Goal: Task Accomplishment & Management: Manage account settings

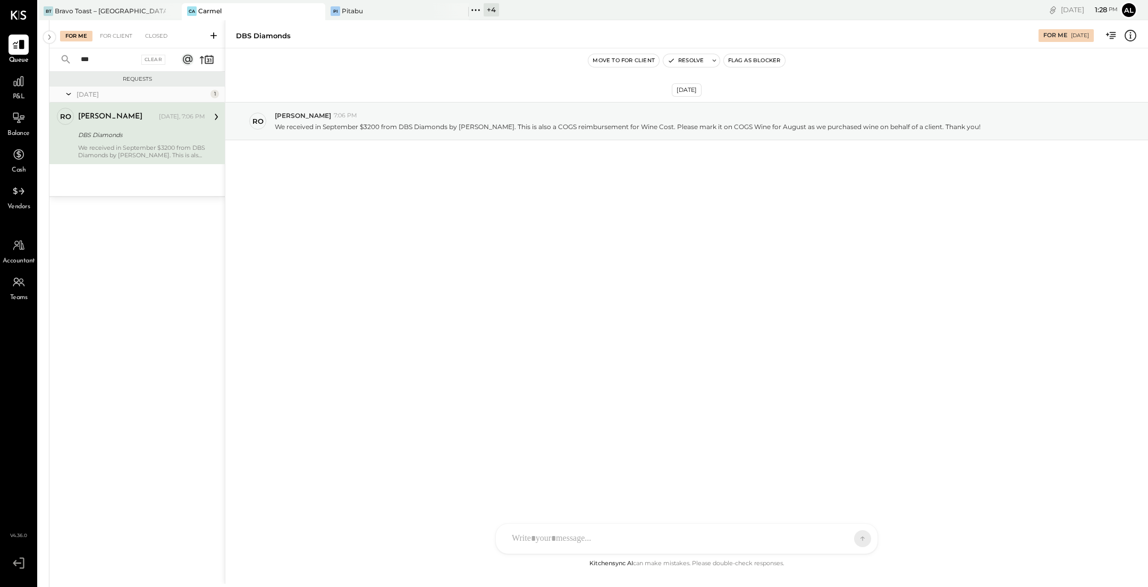
click at [121, 62] on input "***" at bounding box center [106, 60] width 64 height 18
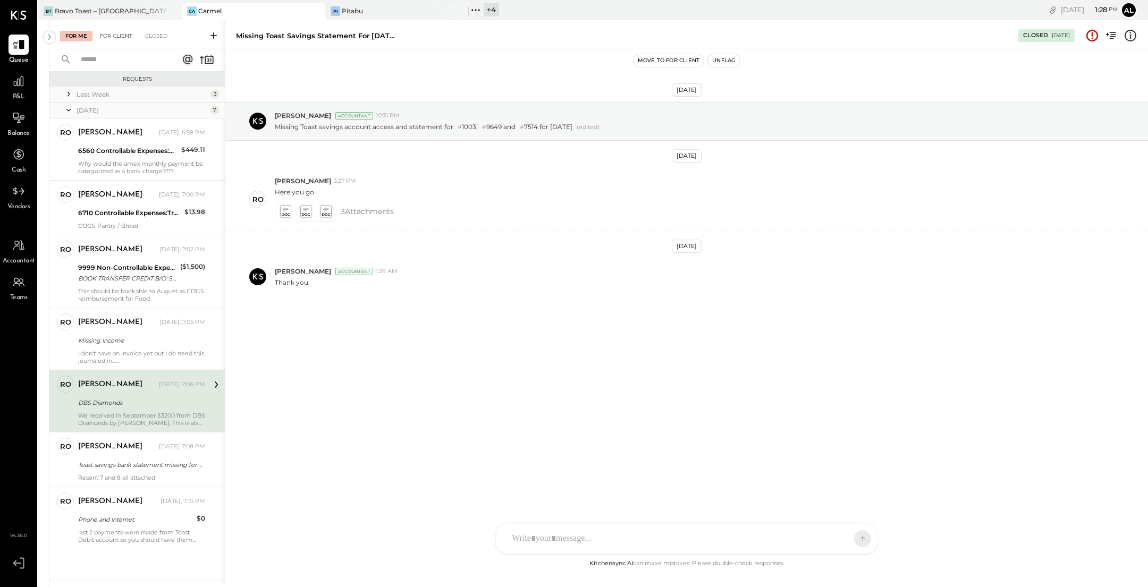
click at [122, 37] on div "For Client" at bounding box center [116, 36] width 43 height 11
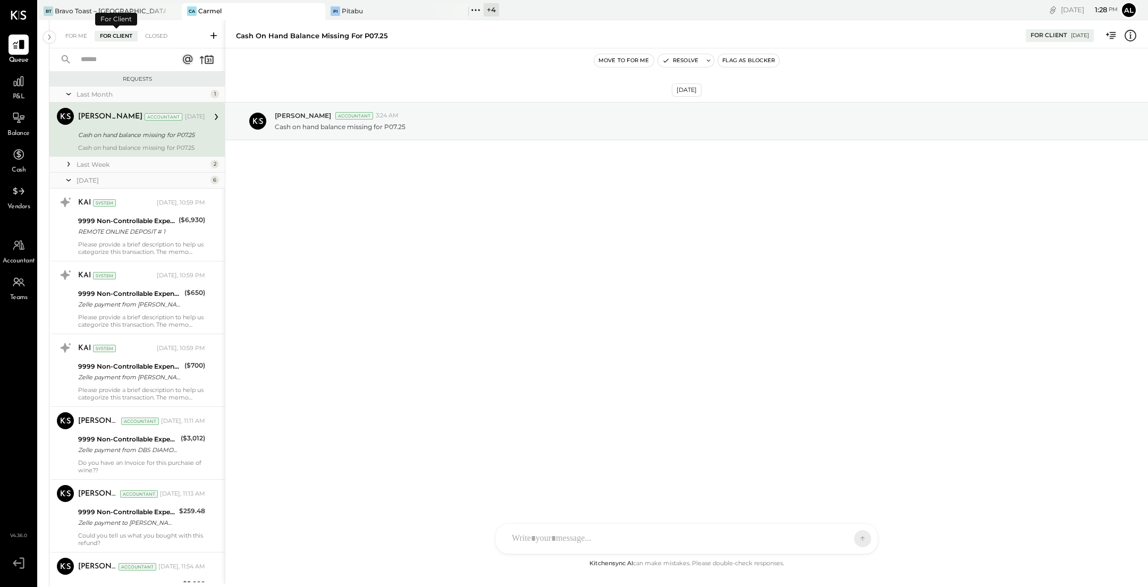
click at [117, 60] on input "text" at bounding box center [122, 60] width 96 height 18
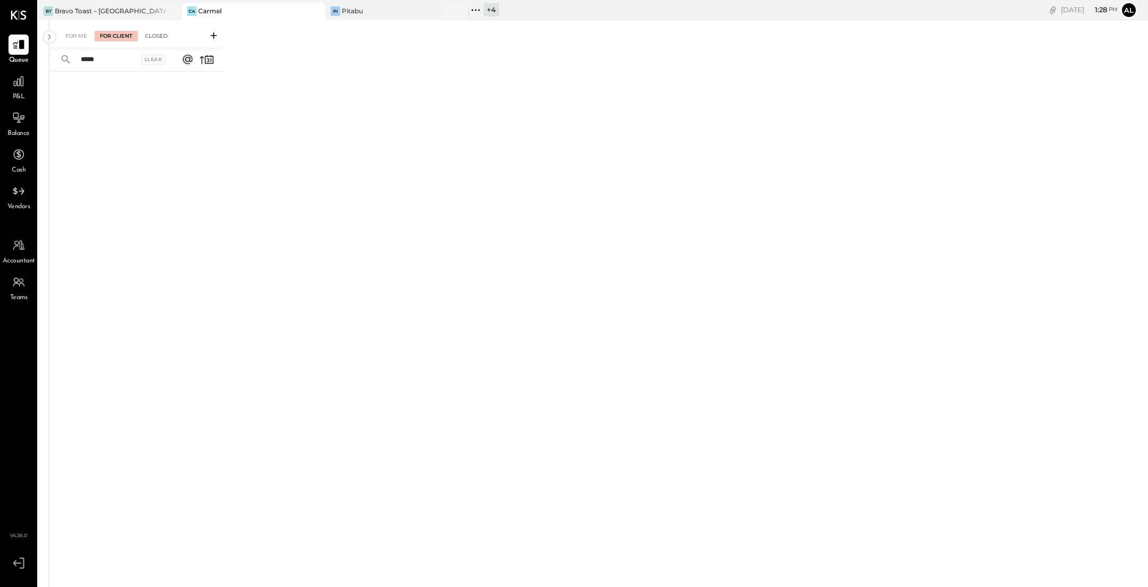
click at [149, 37] on div "Closed" at bounding box center [156, 36] width 33 height 11
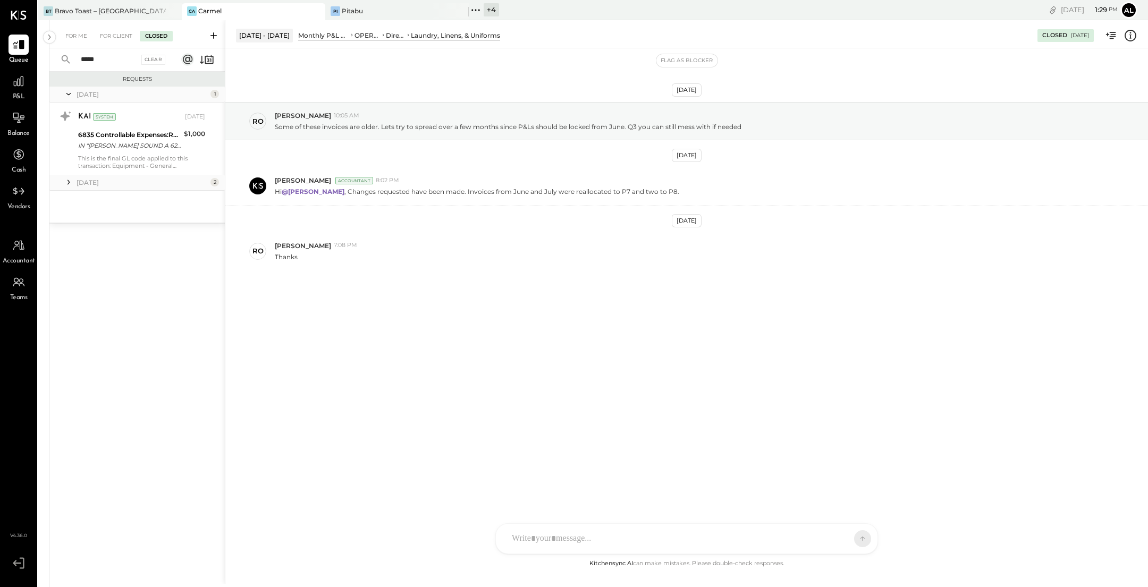
click at [123, 63] on input "*****" at bounding box center [106, 60] width 64 height 18
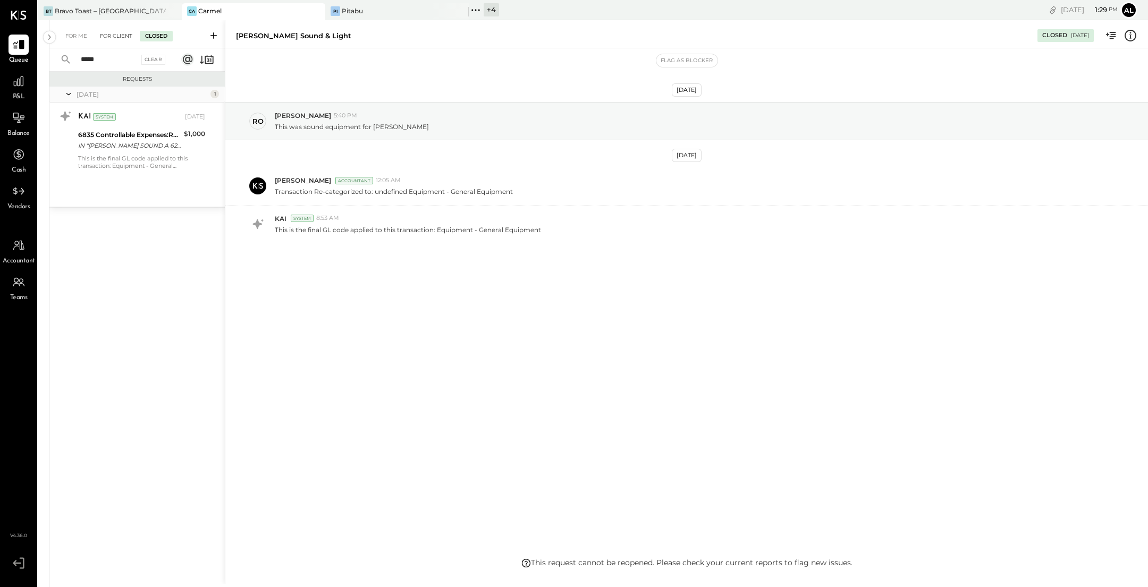
type input "*****"
click at [119, 35] on div "For Client" at bounding box center [116, 36] width 43 height 11
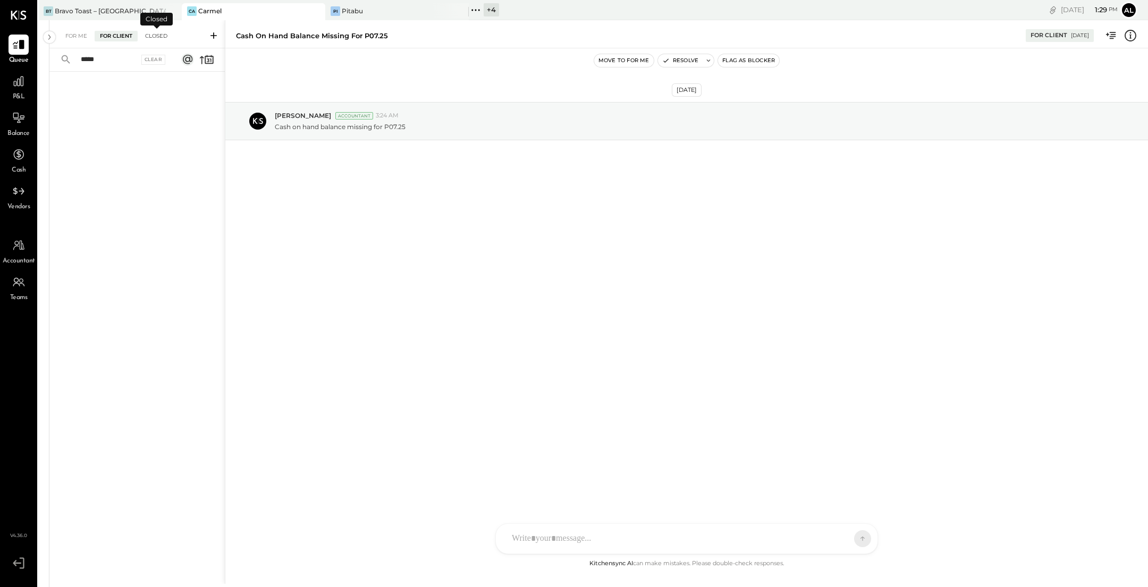
click at [152, 33] on div "Closed" at bounding box center [156, 36] width 33 height 11
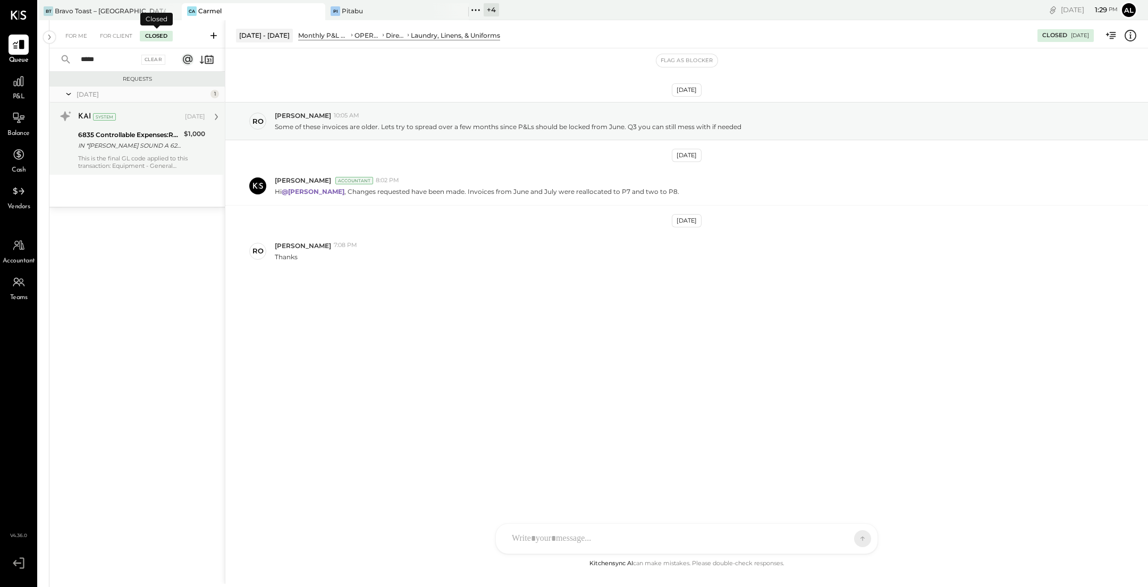
click at [132, 158] on div "This is the final GL code applied to this transaction: Equipment - General Equi…" at bounding box center [141, 162] width 127 height 15
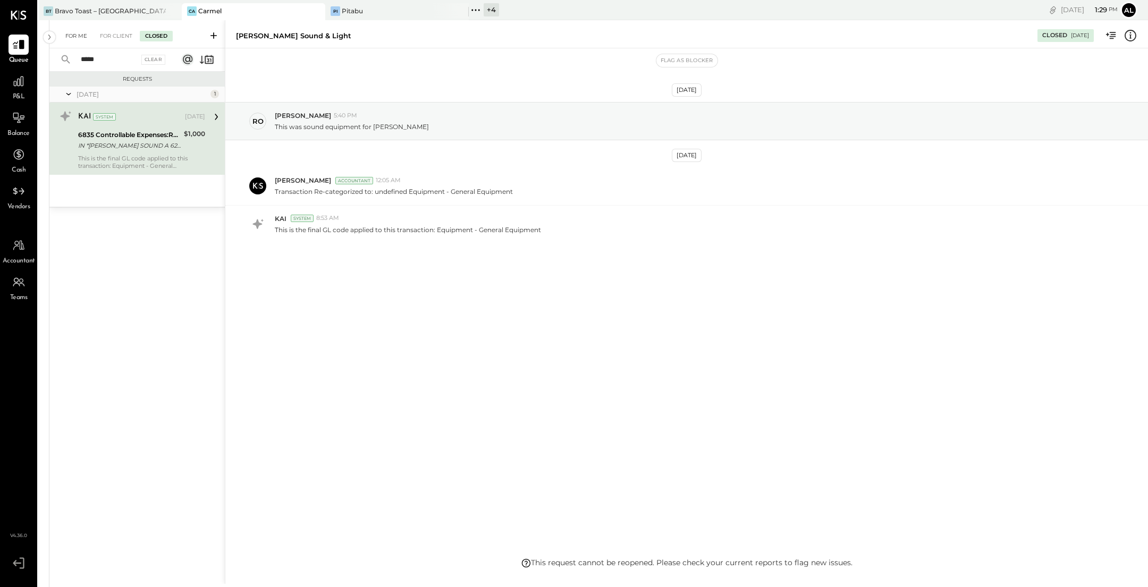
click at [76, 35] on div "For Me" at bounding box center [76, 36] width 32 height 11
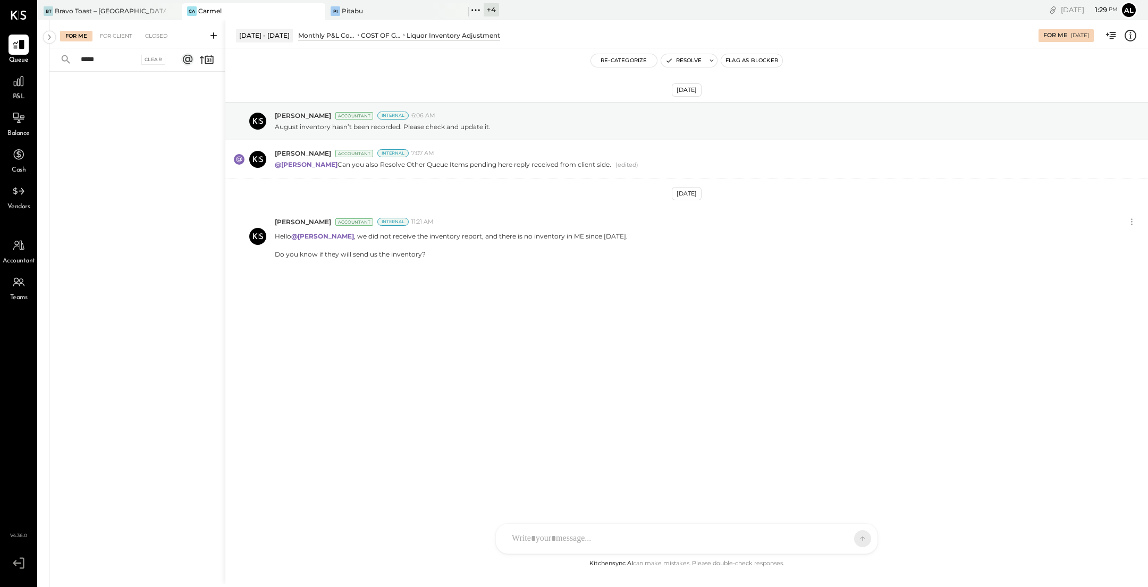
click at [133, 55] on input "*****" at bounding box center [106, 60] width 64 height 18
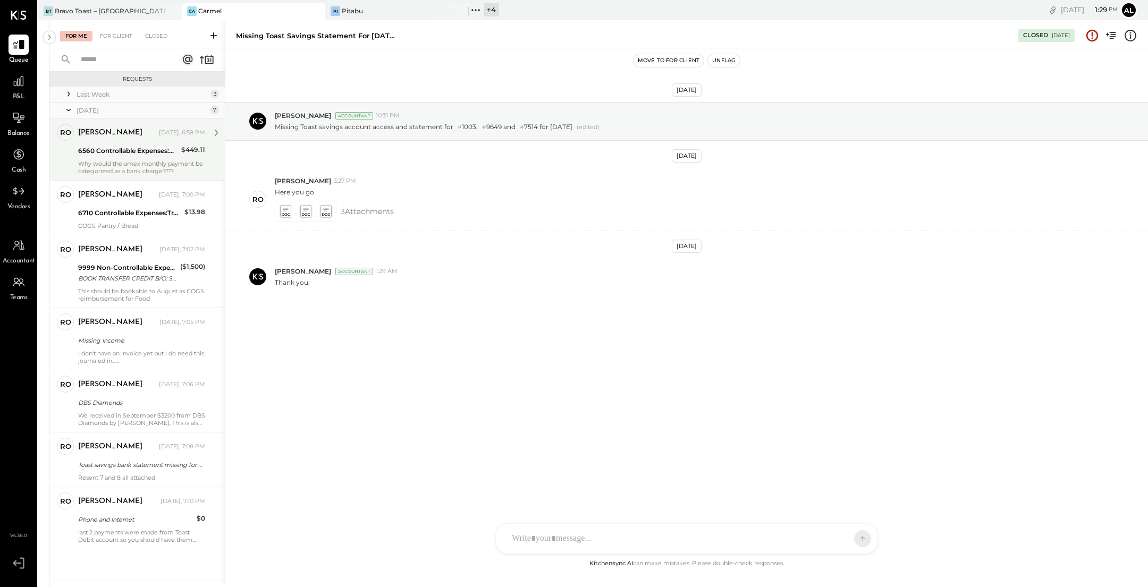
click at [147, 153] on div "6560 Controllable Expenses:General & Administrative Expenses:Bank Charges & Fees" at bounding box center [128, 151] width 100 height 11
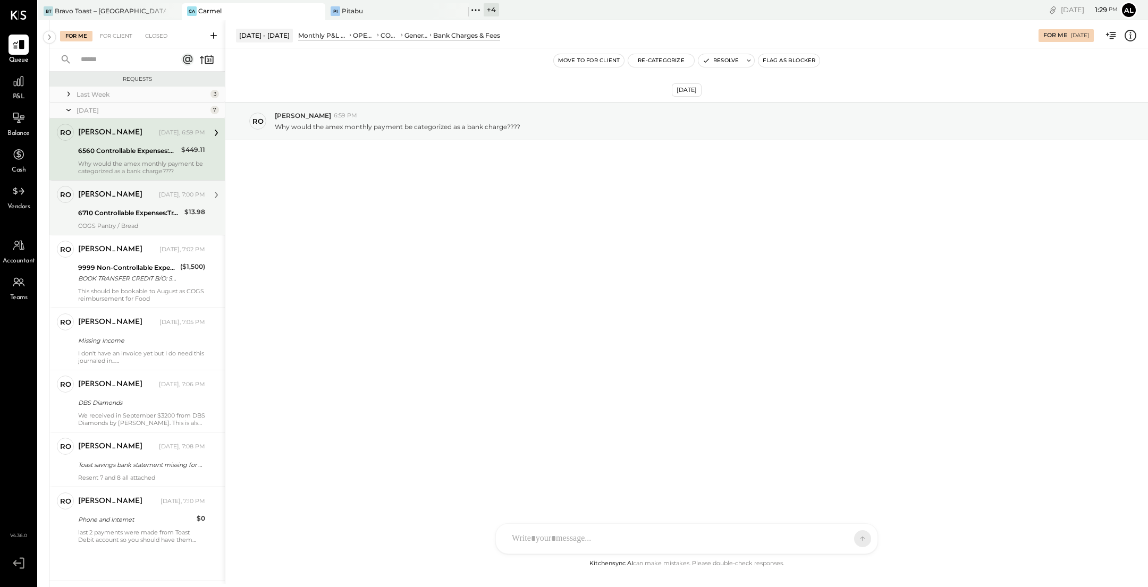
click at [140, 211] on div "6710 Controllable Expenses:Travel, Meals, & Entertainment:Meals & Entertainment" at bounding box center [129, 213] width 103 height 11
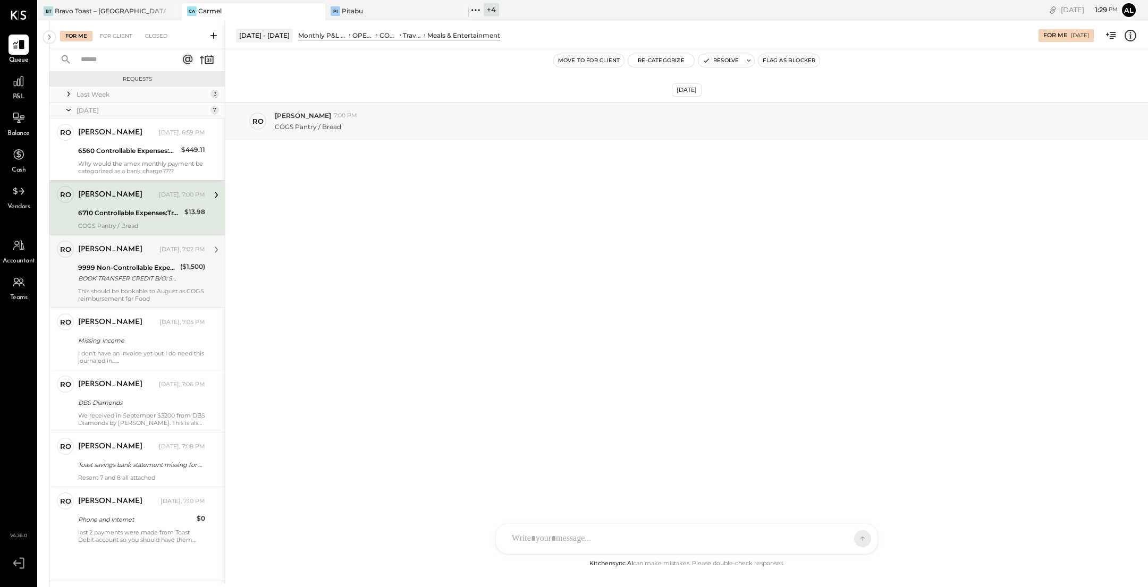
click at [138, 263] on div "9999 Non-Controllable Expenses:Other Income and Expenses:To Be Classified" at bounding box center [127, 268] width 99 height 11
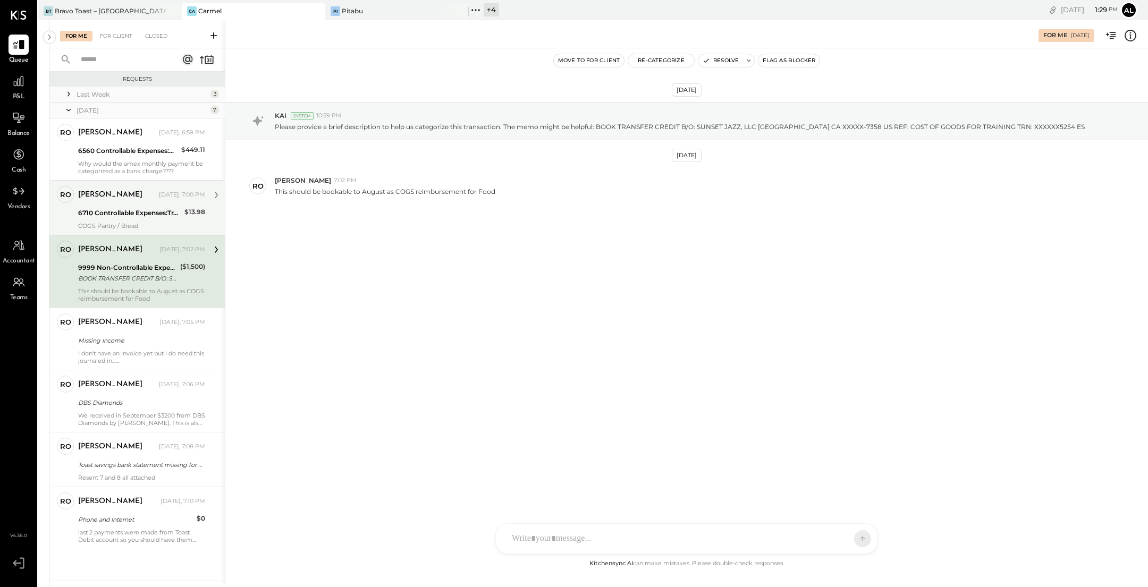
click at [146, 197] on div "[PERSON_NAME]" at bounding box center [117, 195] width 79 height 11
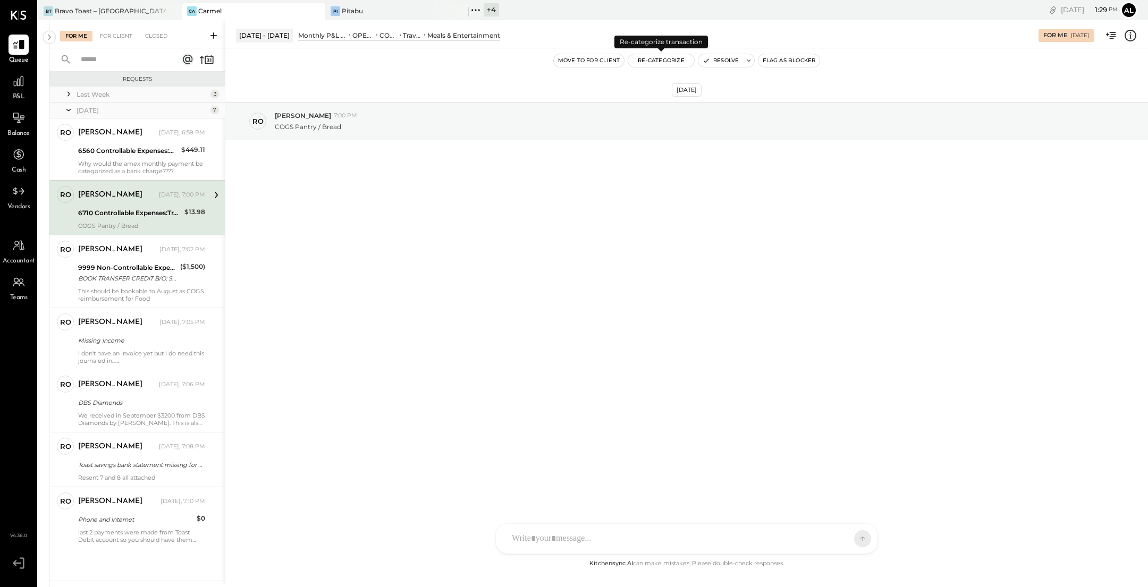
click at [659, 64] on button "Re-Categorize" at bounding box center [661, 60] width 66 height 13
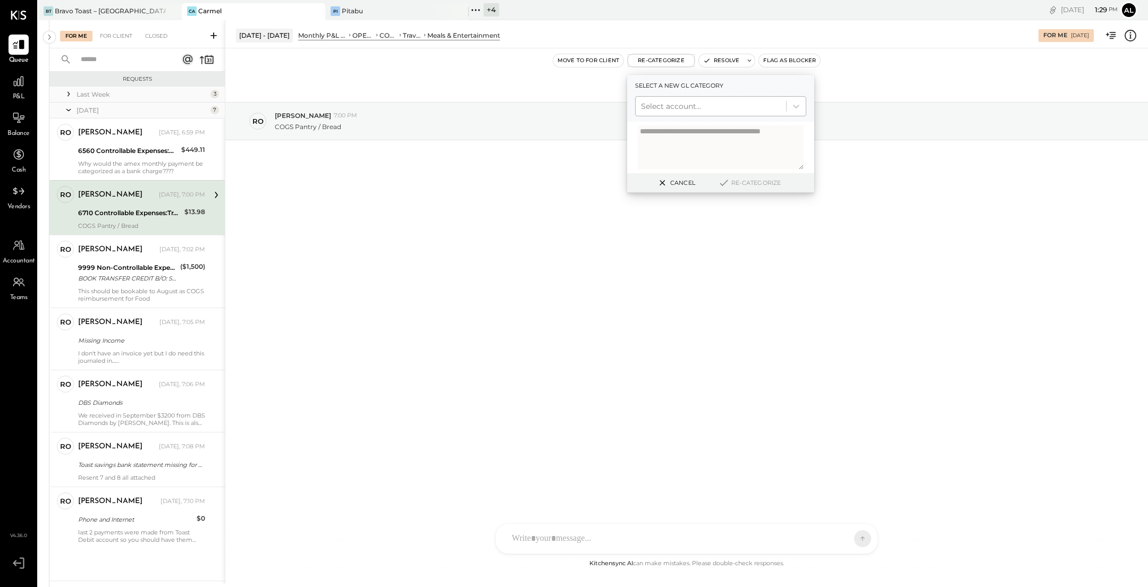
click at [671, 102] on div at bounding box center [711, 106] width 140 height 13
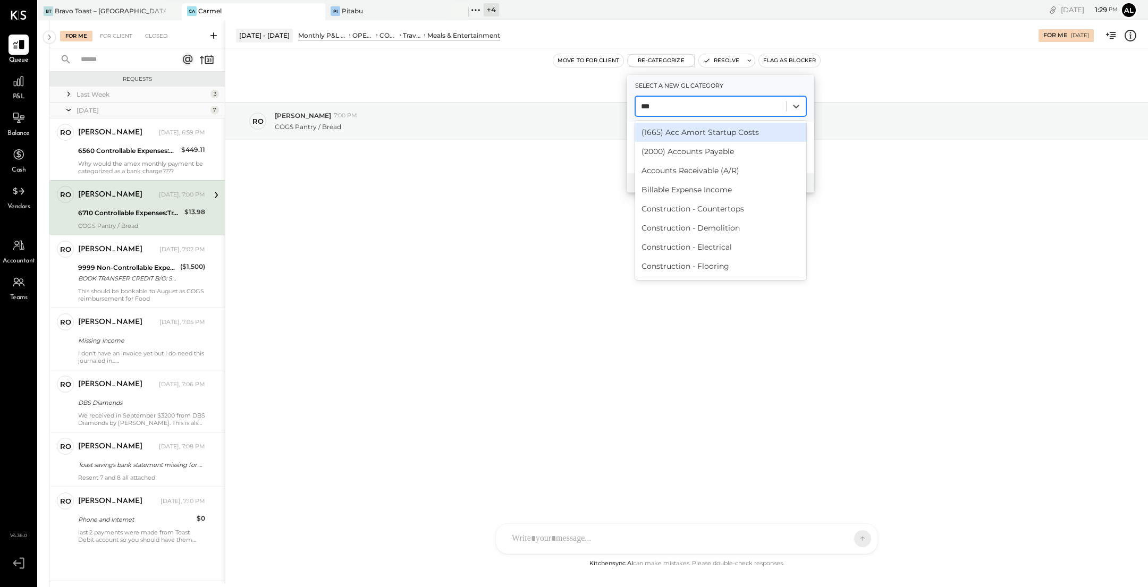
type input "****"
click at [702, 138] on div "(5105) COGS, Bakery" at bounding box center [720, 132] width 171 height 19
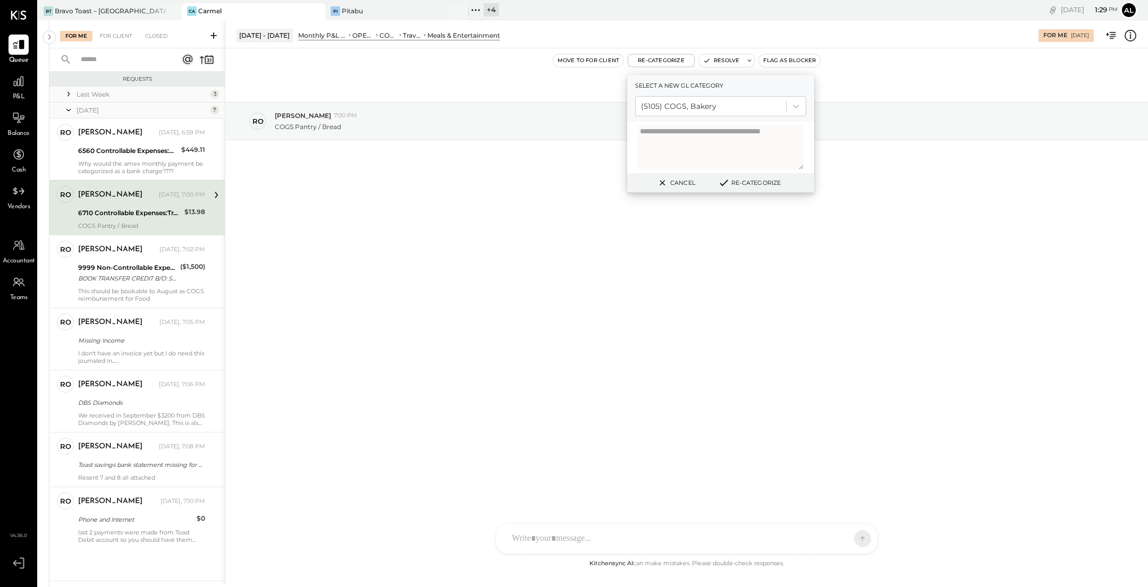
click at [760, 187] on button "Re-Categorize" at bounding box center [749, 182] width 70 height 13
click at [730, 186] on icon at bounding box center [728, 183] width 13 height 12
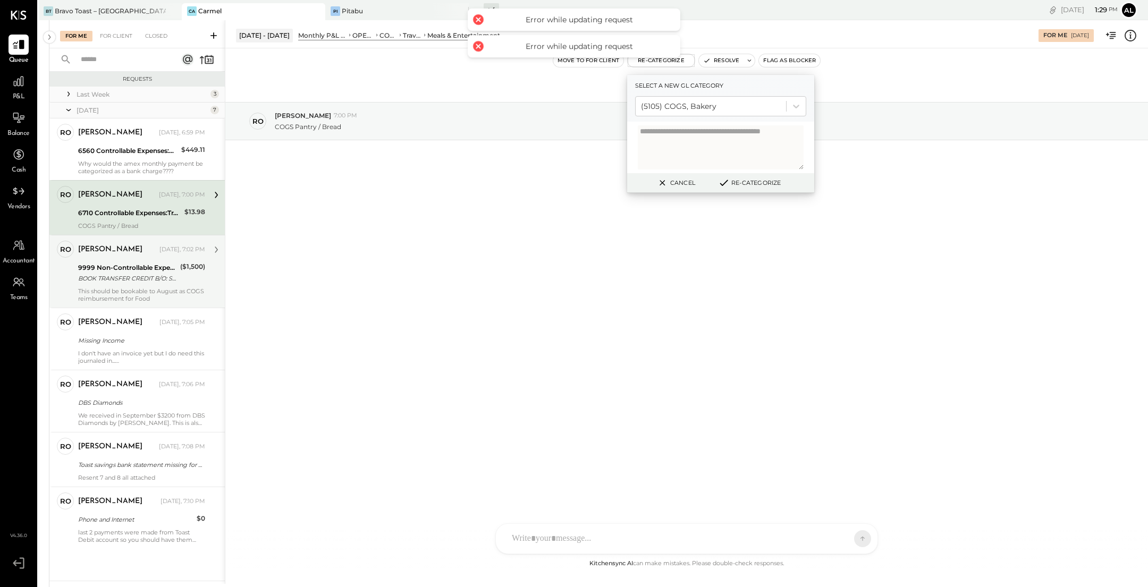
click at [153, 285] on div "ronnie Yesterday, 7:02 PM 9999 Non-Controllable Expenses:Other Income and Expen…" at bounding box center [141, 272] width 127 height 62
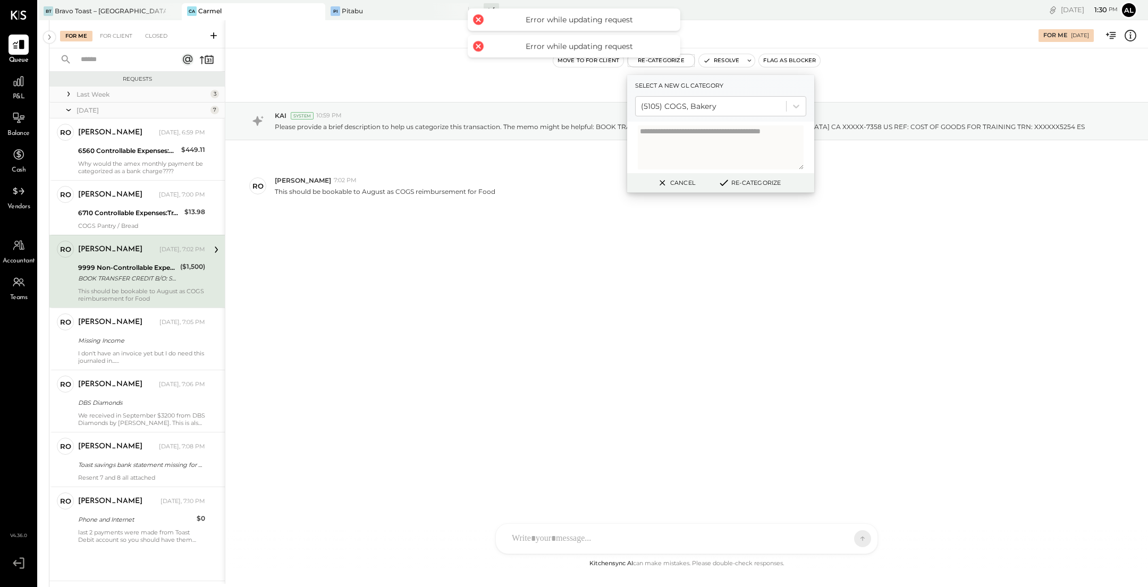
click at [687, 183] on button "Cancel" at bounding box center [676, 183] width 46 height 14
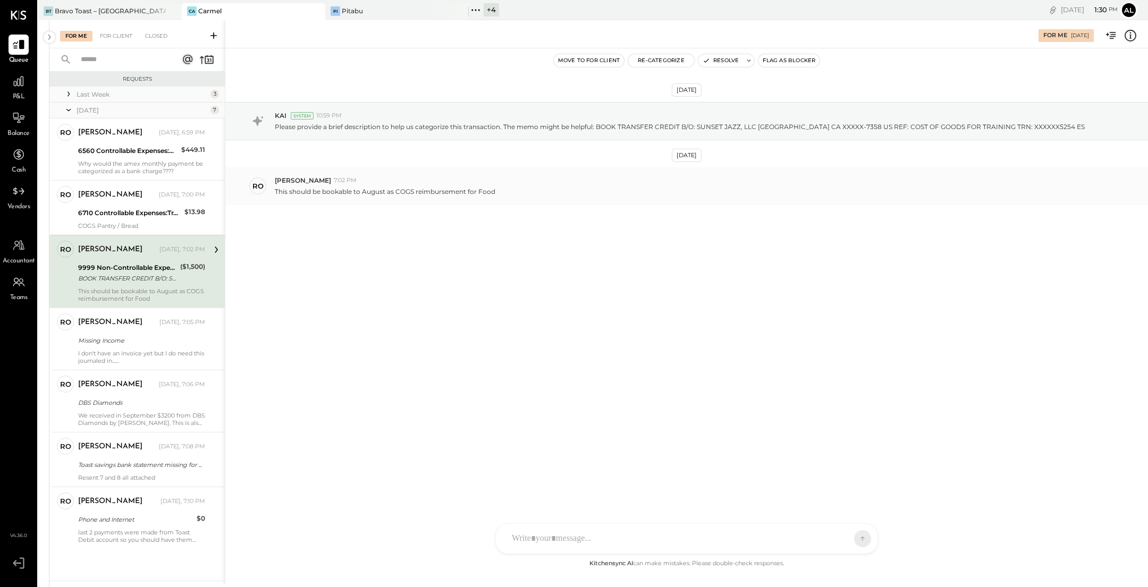
click at [561, 186] on div "This should be bookable to August as COGS reimbursement for Food" at bounding box center [707, 190] width 865 height 11
click at [163, 331] on div "ronnie Yesterday, 7:05 PM" at bounding box center [141, 323] width 127 height 18
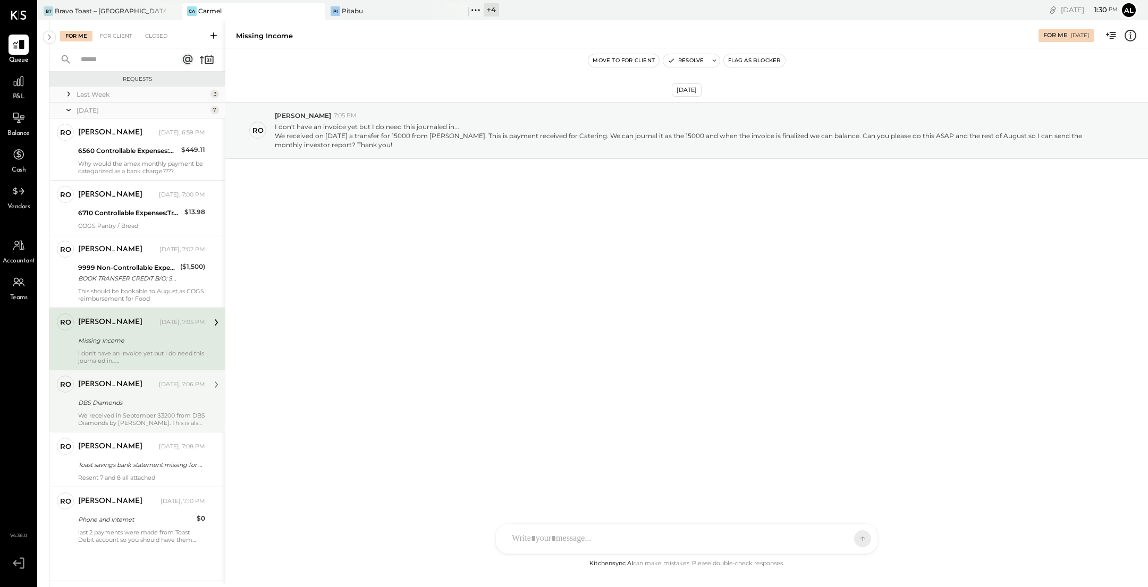
click at [155, 397] on div "DBS Diamonds" at bounding box center [140, 403] width 124 height 13
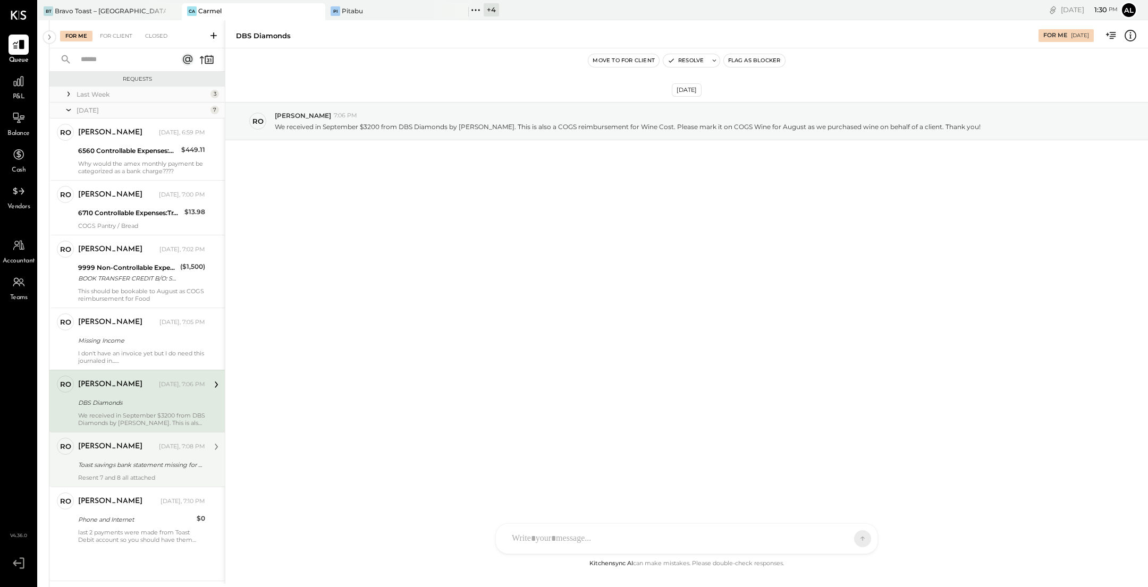
click at [148, 449] on div "[PERSON_NAME]" at bounding box center [117, 447] width 79 height 11
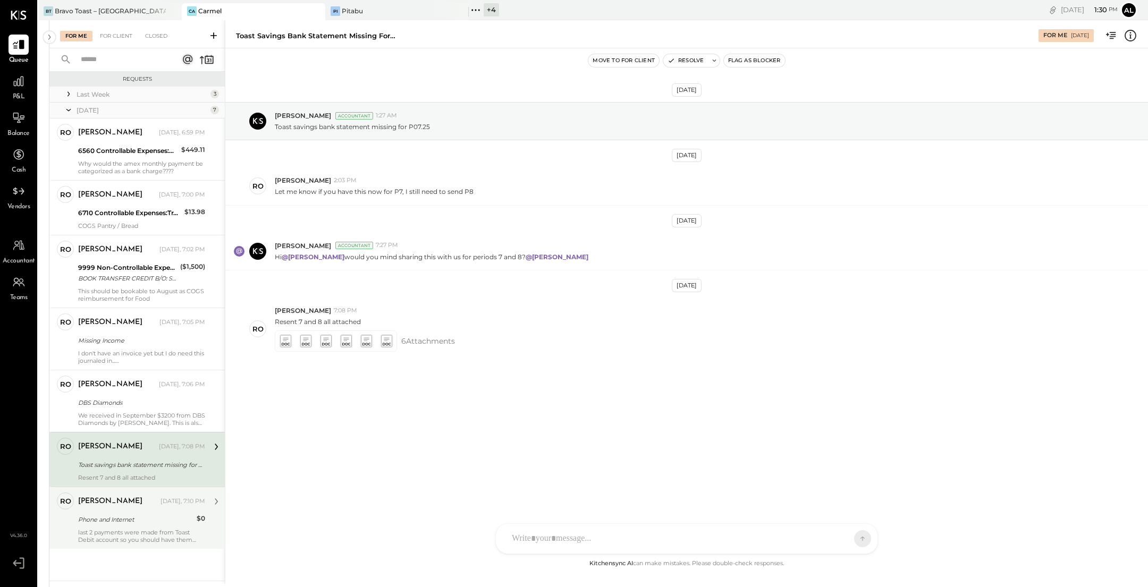
click at [137, 526] on div "ronnie Yesterday, 7:10 PM Phone and Internet $0 last 2 payments were made from …" at bounding box center [141, 518] width 127 height 51
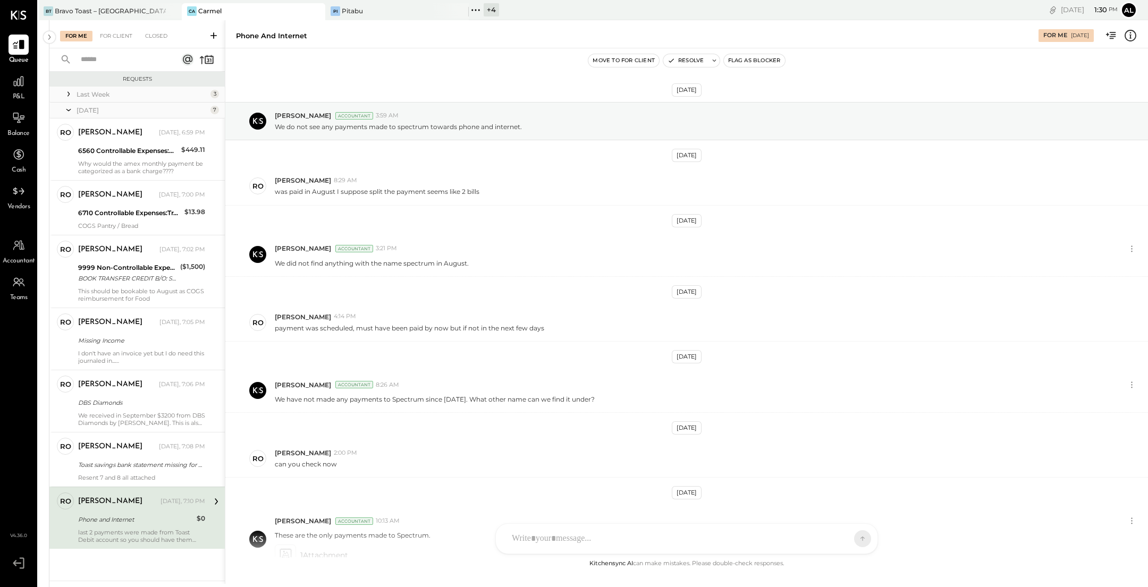
scroll to position [158, 0]
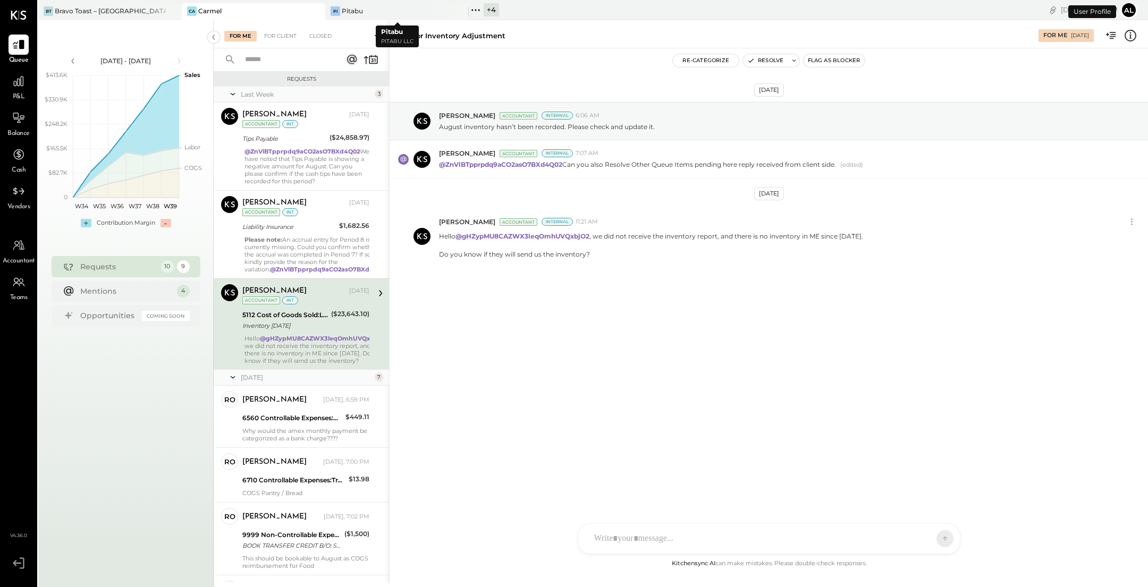
scroll to position [11, 0]
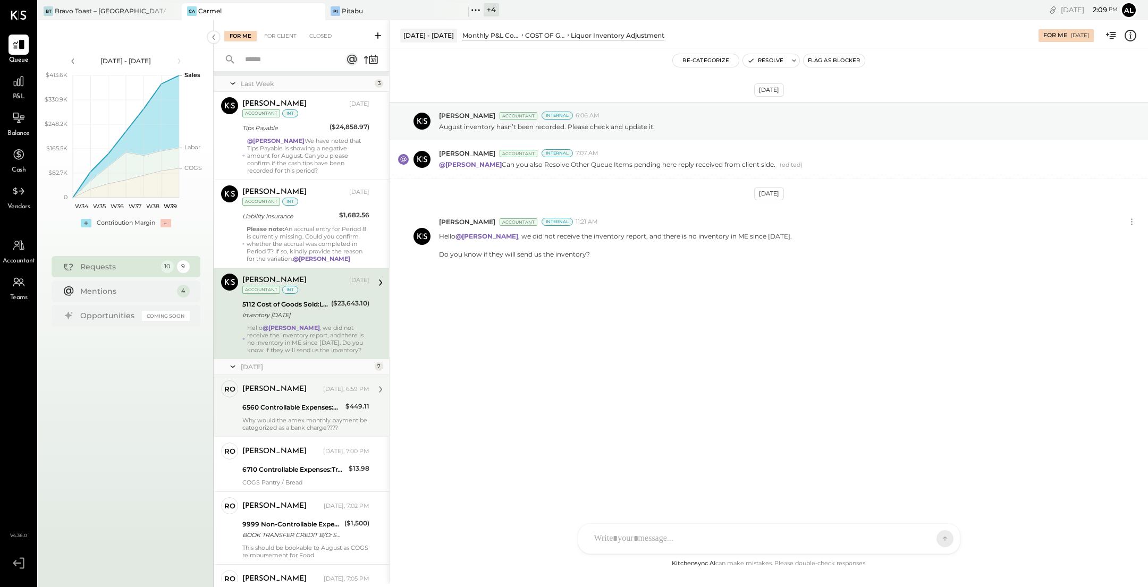
click at [299, 423] on div "Why would the amex monthly payment be categorized as a bank charge????" at bounding box center [305, 424] width 127 height 15
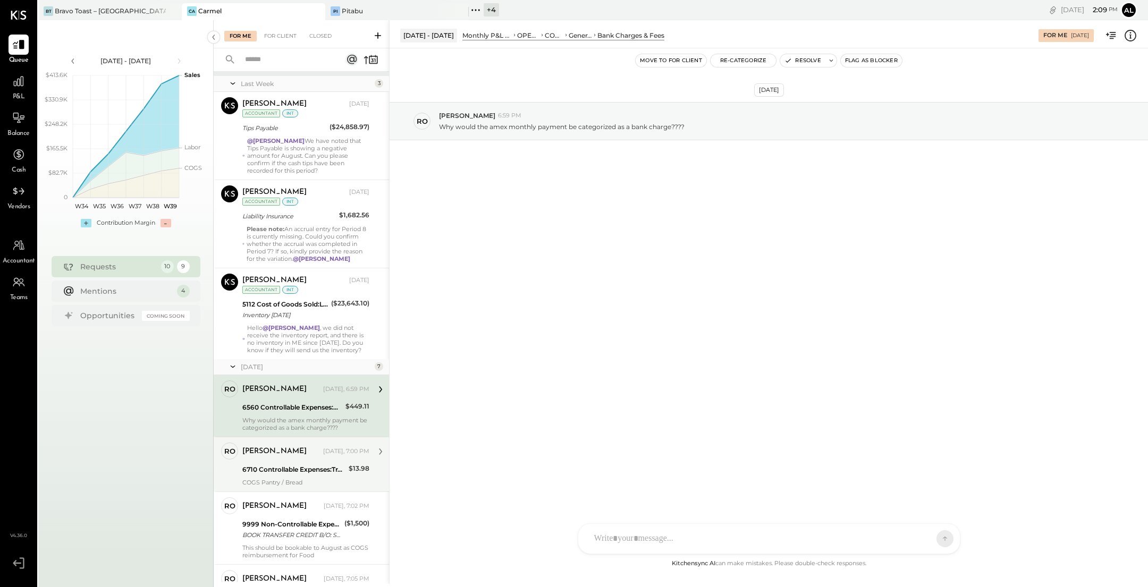
click at [299, 466] on div "6710 Controllable Expenses:Travel, Meals, & Entertainment:Meals & Entertainment" at bounding box center [293, 470] width 103 height 11
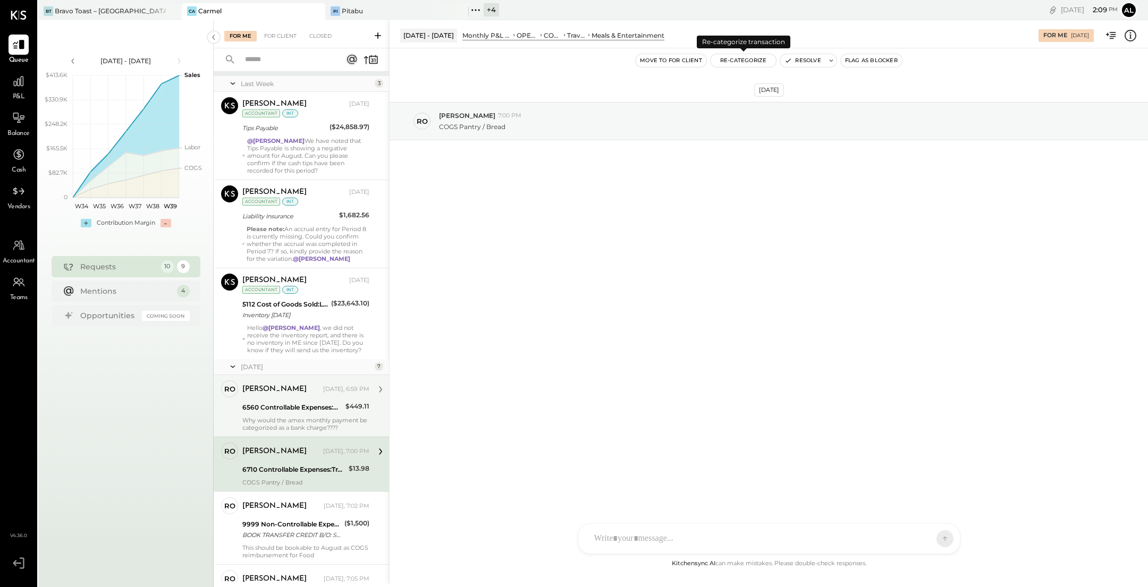
click at [754, 59] on button "Re-Categorize" at bounding box center [744, 60] width 66 height 13
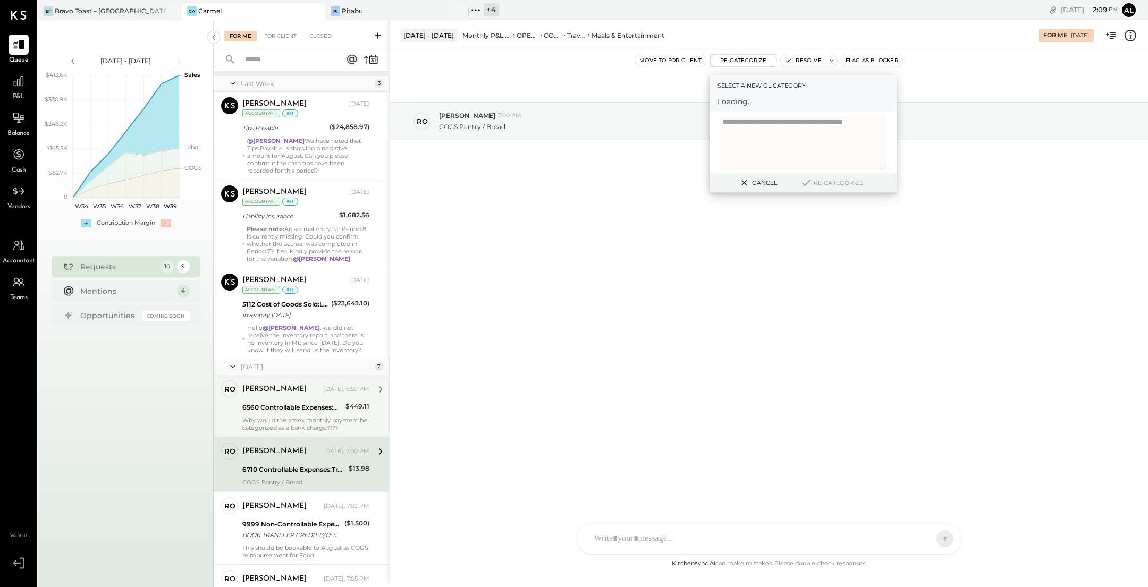
click at [764, 105] on span "Loading..." at bounding box center [803, 101] width 171 height 11
click at [764, 105] on div at bounding box center [793, 106] width 140 height 13
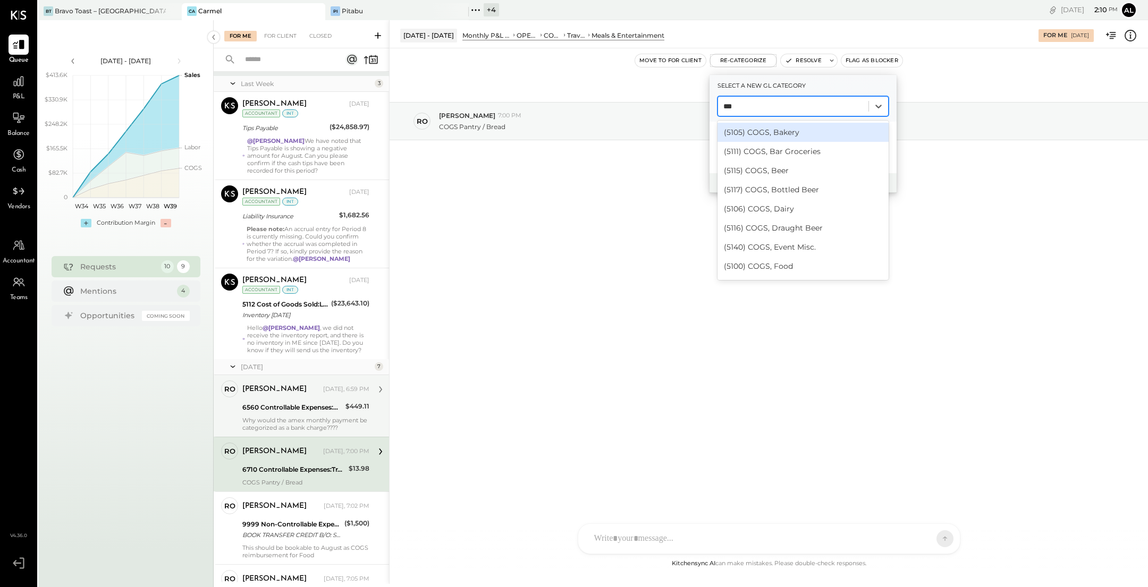
type input "****"
click at [804, 128] on div "(5105) COGS, Bakery" at bounding box center [803, 132] width 171 height 19
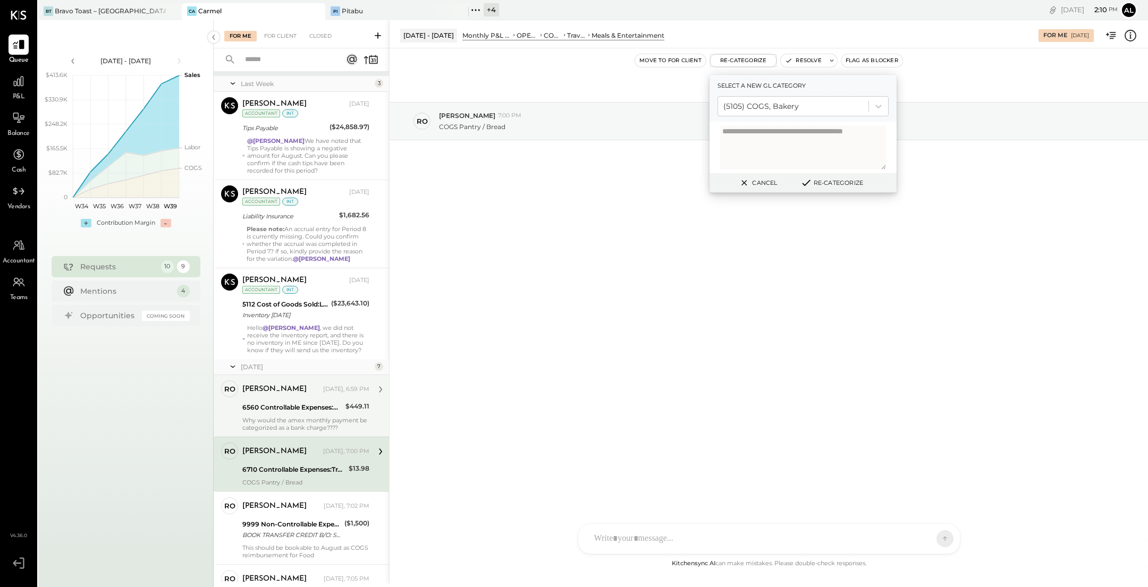
click at [830, 184] on button "Re-Categorize" at bounding box center [832, 182] width 70 height 13
click at [830, 184] on button "Re-Categorize" at bounding box center [836, 182] width 70 height 13
click at [468, 198] on div "[DATE] ro [PERSON_NAME] 7:00 PM COGS Pantry / Bread" at bounding box center [769, 147] width 759 height 145
click at [752, 184] on button "Cancel" at bounding box center [758, 183] width 46 height 14
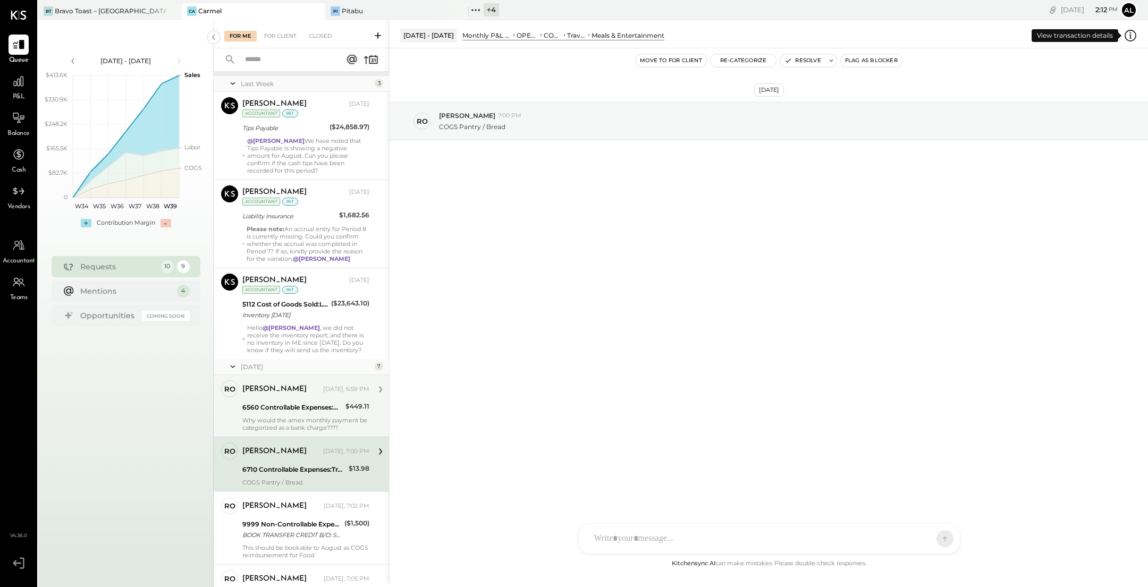
click at [1133, 35] on icon at bounding box center [1131, 36] width 14 height 14
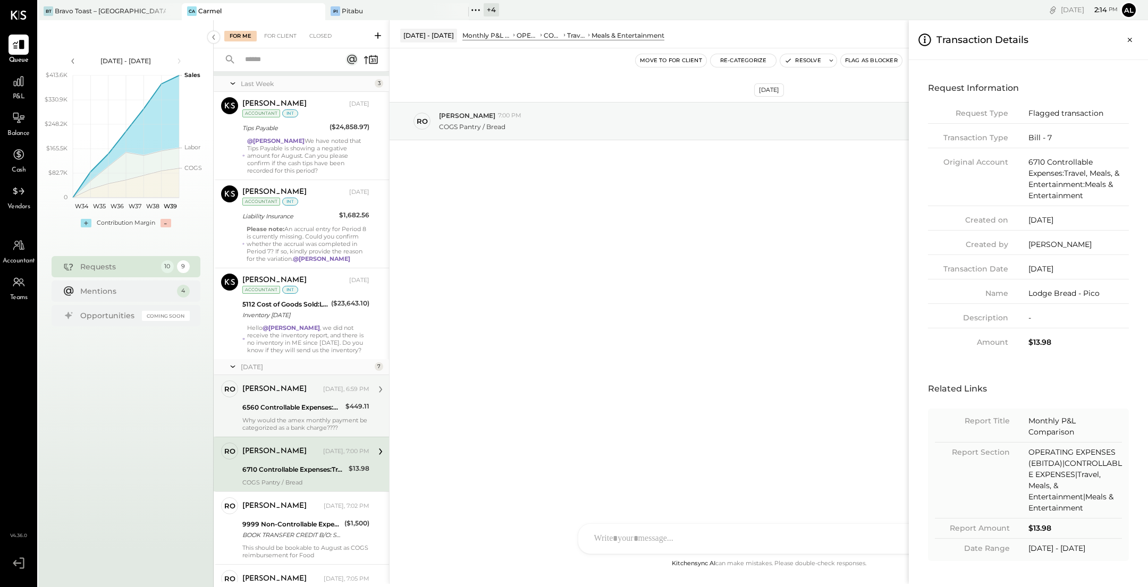
click at [301, 423] on div "For Me For Client Closed Requests Last Week 3 [PERSON_NAME] Accountant [PERSON_…" at bounding box center [681, 302] width 935 height 564
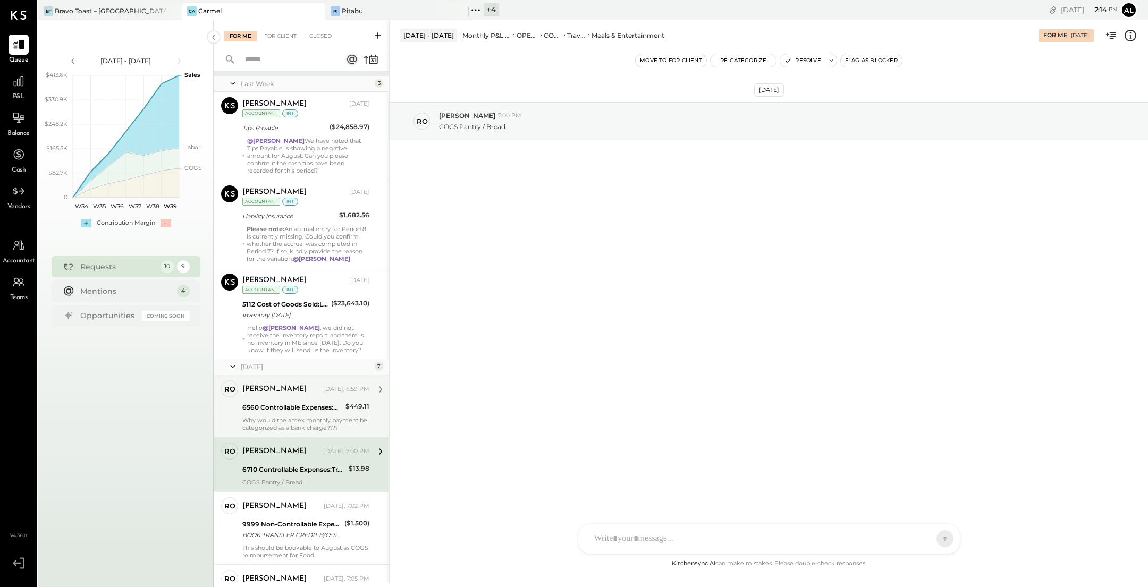
click at [310, 409] on div "6560 Controllable Expenses:General & Administrative Expenses:Bank Charges & Fees" at bounding box center [292, 407] width 100 height 11
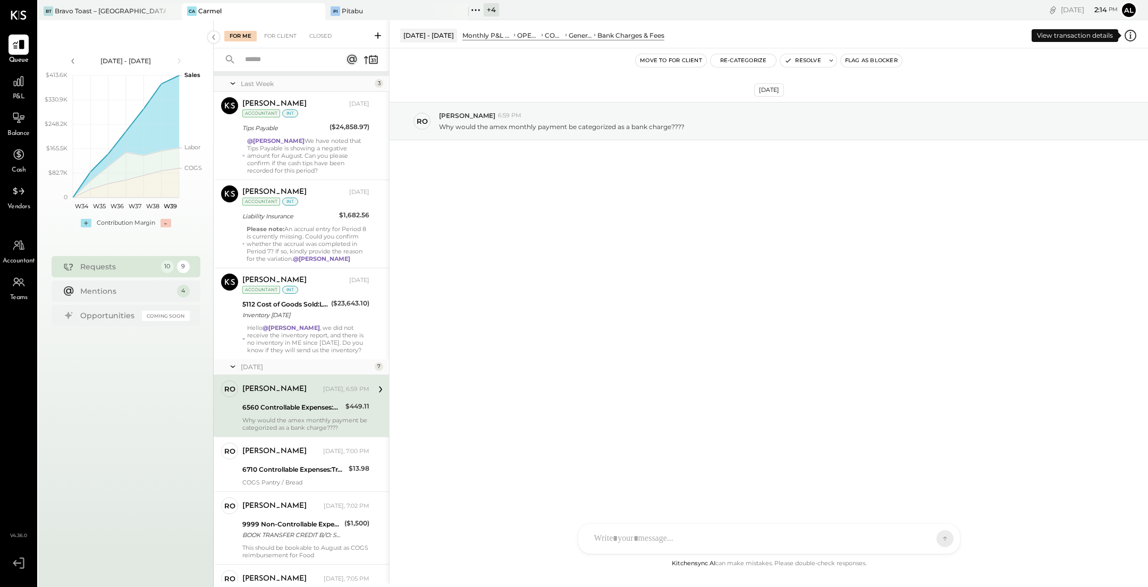
click at [1132, 34] on icon at bounding box center [1131, 36] width 14 height 14
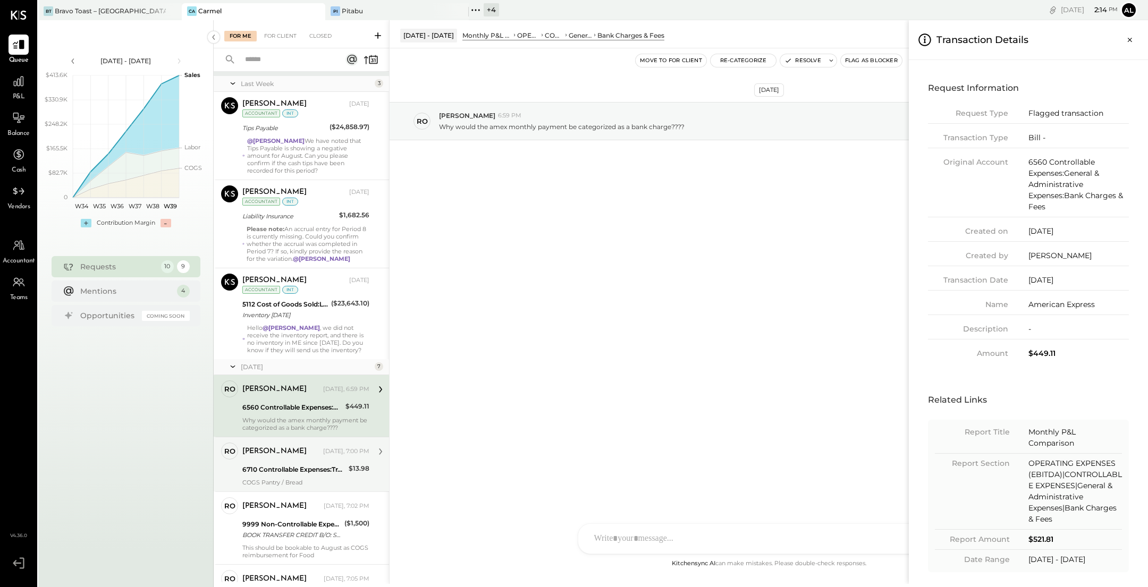
click at [321, 462] on div "For Me For Client Closed Requests Last Week 3 [PERSON_NAME] Accountant [PERSON_…" at bounding box center [681, 302] width 935 height 564
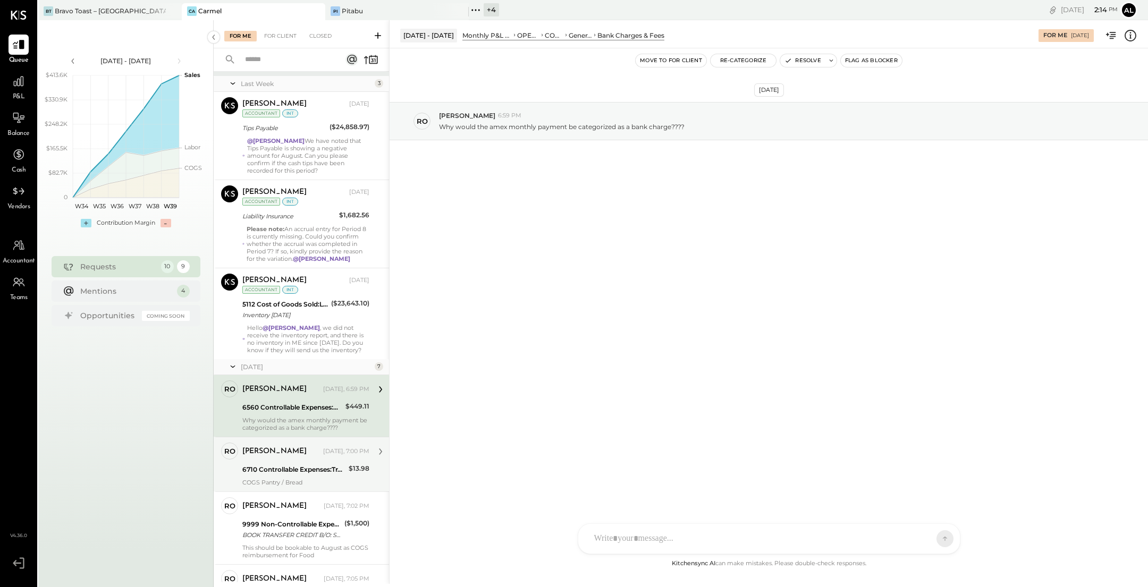
click at [321, 464] on div "6710 Controllable Expenses:Travel, Meals, & Entertainment:Meals & Entertainment" at bounding box center [293, 470] width 103 height 13
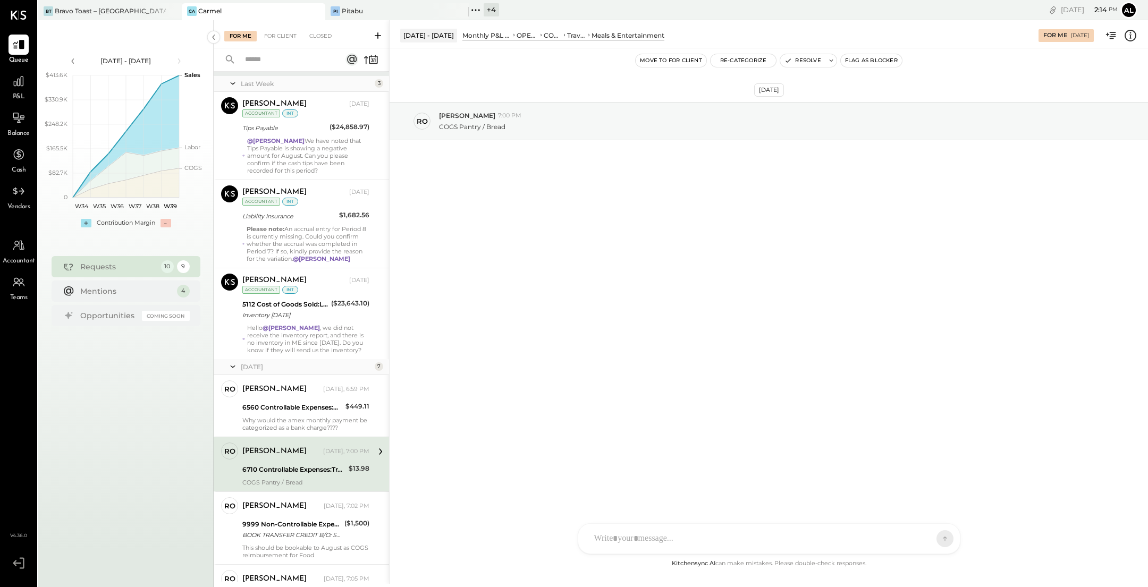
click at [1128, 38] on icon at bounding box center [1131, 36] width 14 height 14
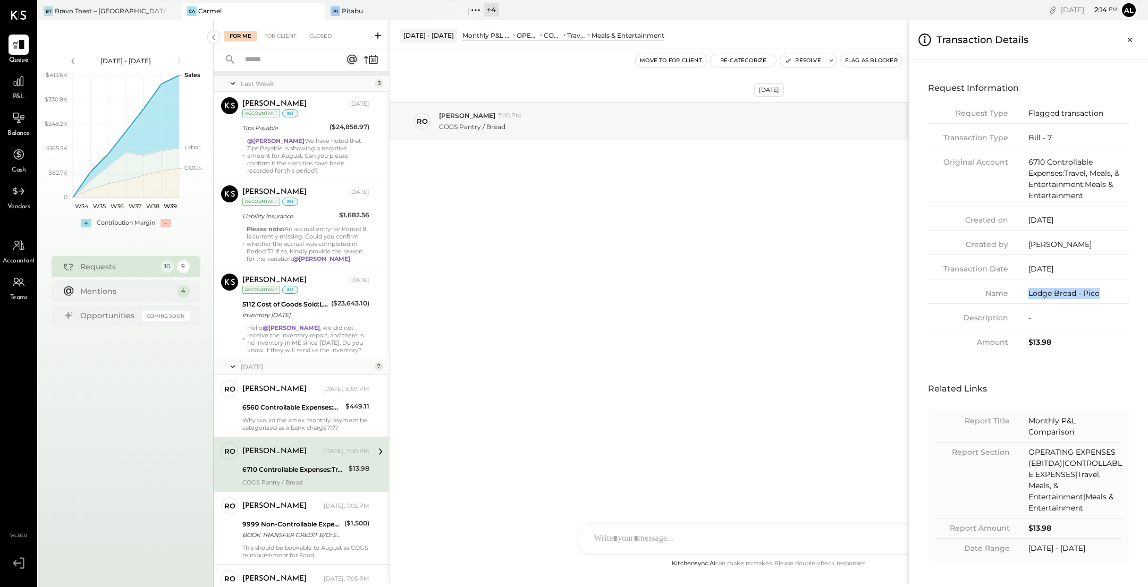
drag, startPoint x: 1102, startPoint y: 290, endPoint x: 1028, endPoint y: 293, distance: 74.0
click at [1029, 293] on div "Lodge Bread - Pico" at bounding box center [1079, 293] width 100 height 11
copy div "Lodge Bread - Pico"
click at [841, 217] on div "For Me For Client Closed Requests Last Week 3 [PERSON_NAME] Accountant [PERSON_…" at bounding box center [681, 302] width 935 height 564
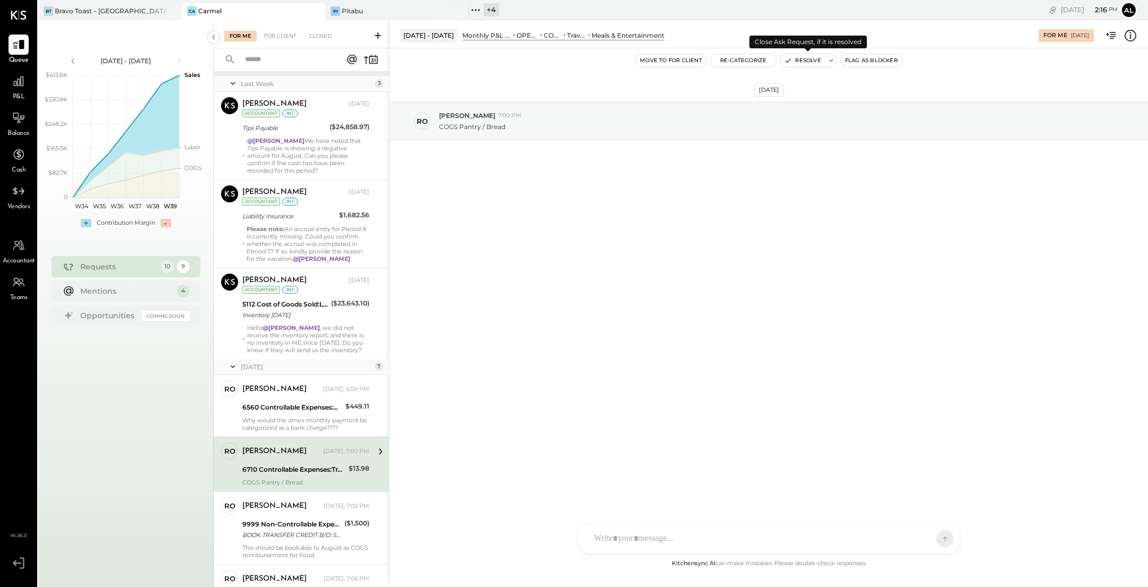
click at [831, 64] on icon at bounding box center [831, 60] width 7 height 7
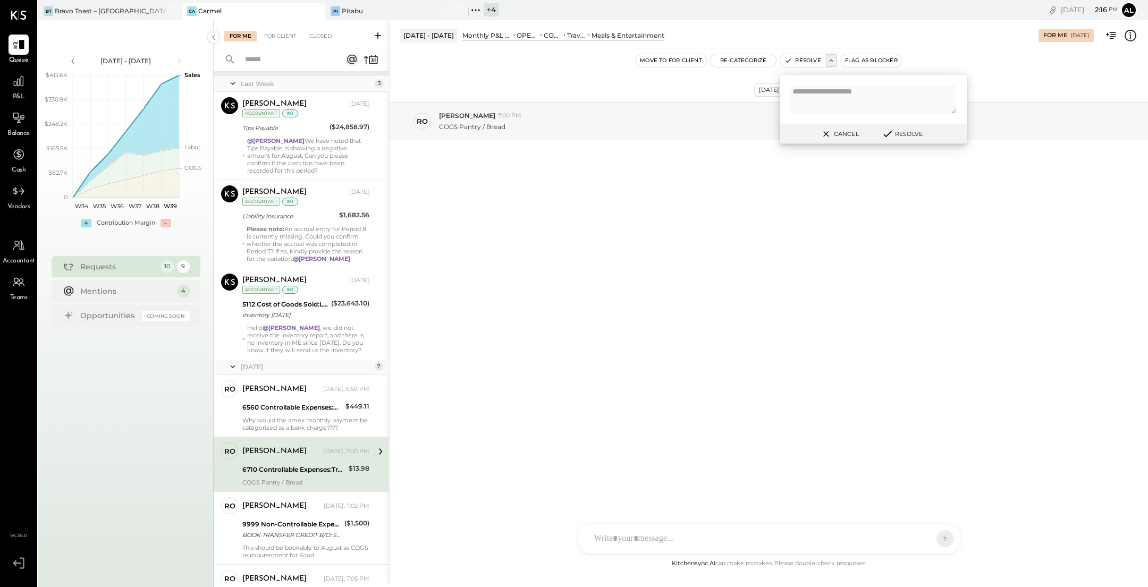
click at [800, 175] on div "[DATE] ro [PERSON_NAME] 7:00 PM COGS Pantry / Bread" at bounding box center [769, 147] width 759 height 145
click at [898, 137] on button "Resolve" at bounding box center [902, 134] width 48 height 13
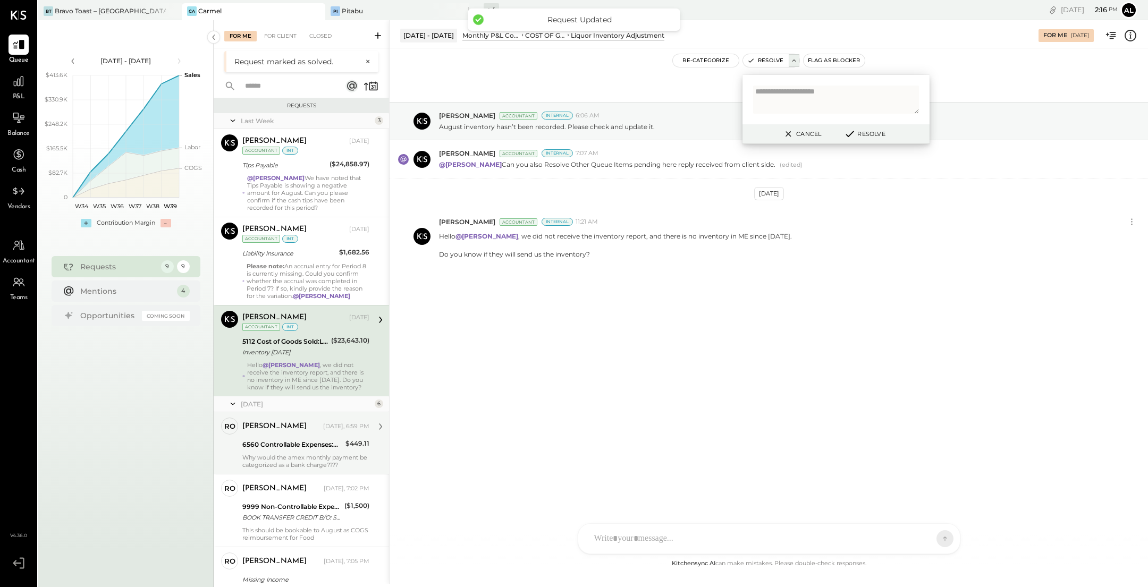
click at [325, 440] on div "6560 Controllable Expenses:General & Administrative Expenses:Bank Charges & Fees" at bounding box center [292, 445] width 100 height 11
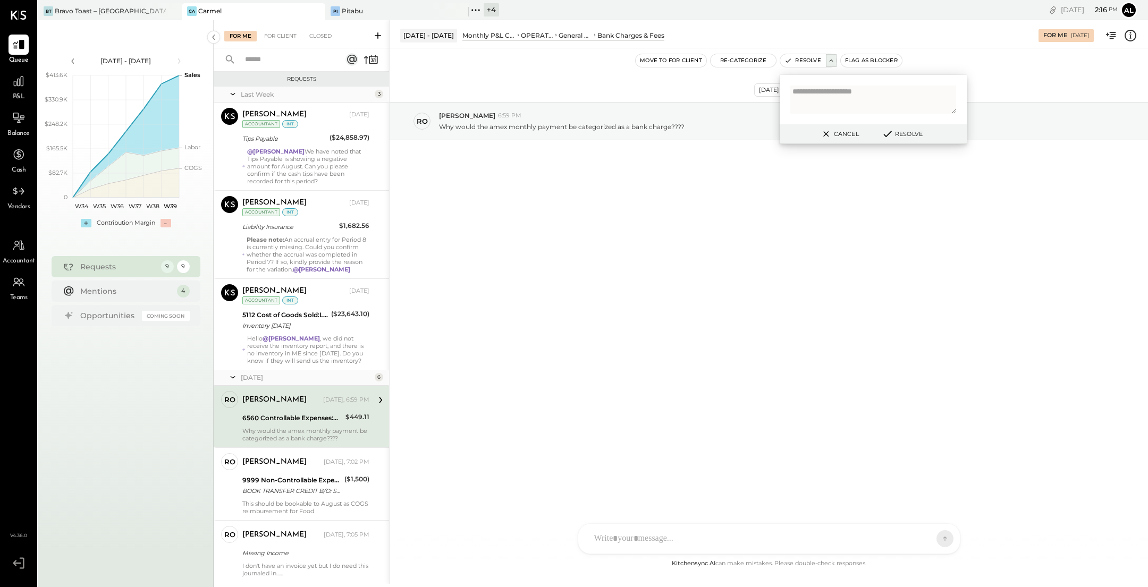
click at [838, 130] on button "Cancel" at bounding box center [840, 134] width 46 height 14
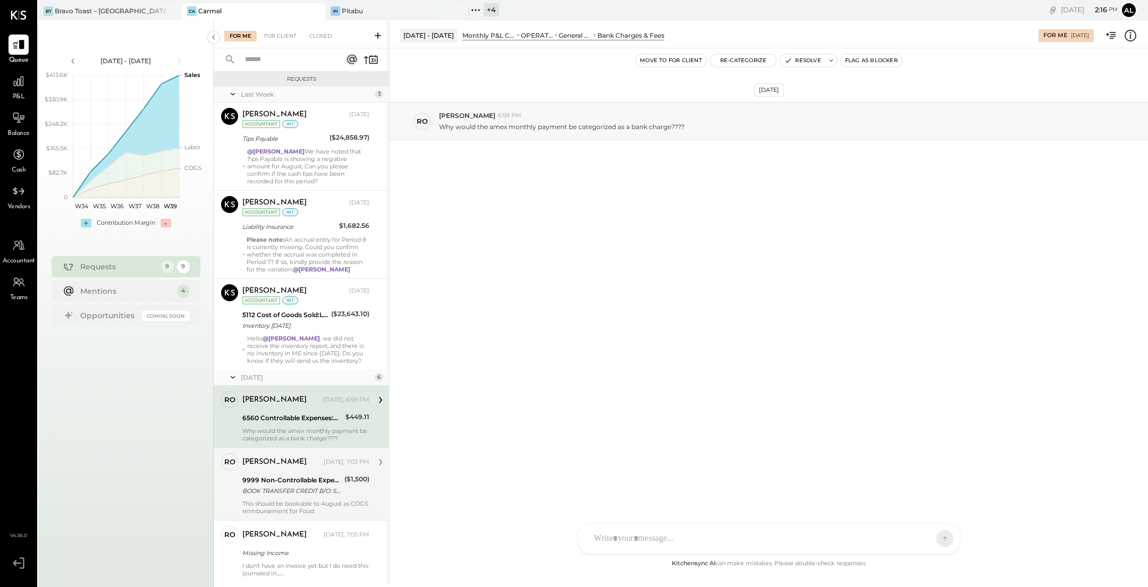
click at [292, 500] on div "This should be bookable to August as COGS reimbursement for Food" at bounding box center [305, 507] width 127 height 15
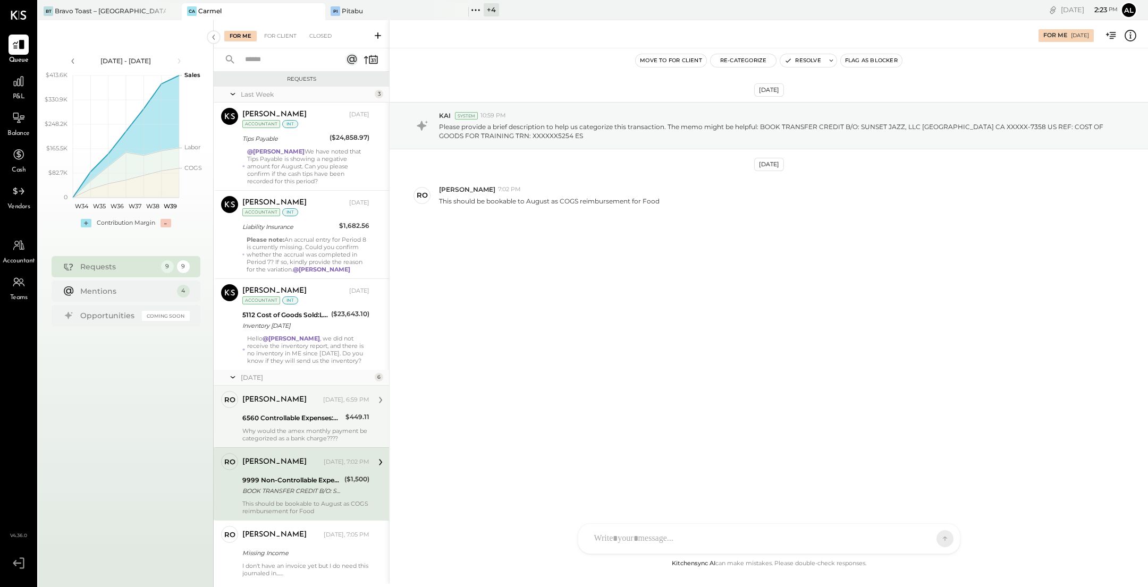
scroll to position [209, 0]
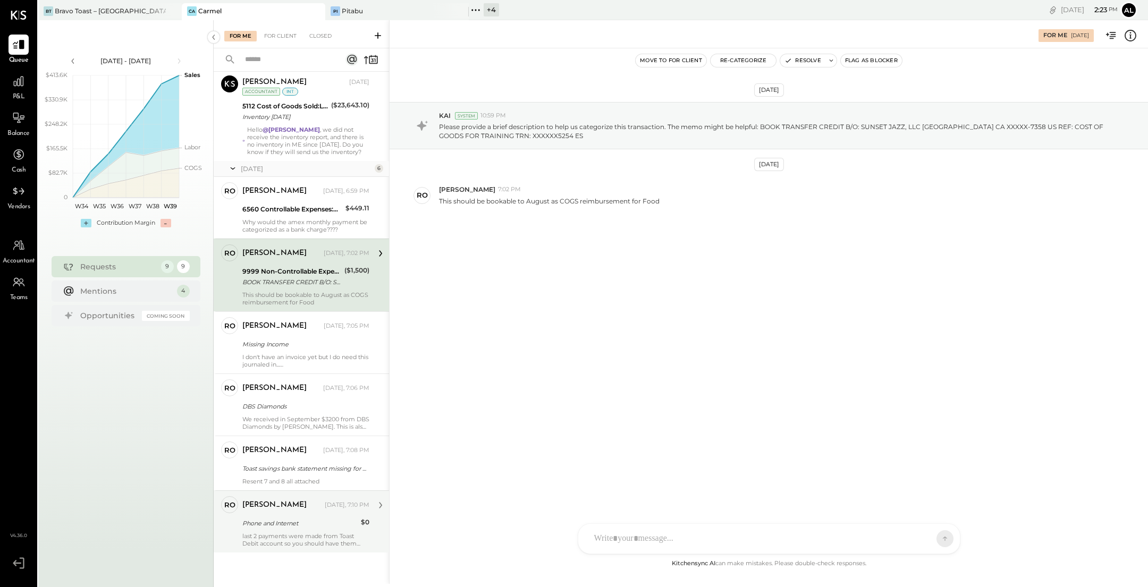
click at [307, 518] on div "Phone and Internet" at bounding box center [299, 523] width 115 height 11
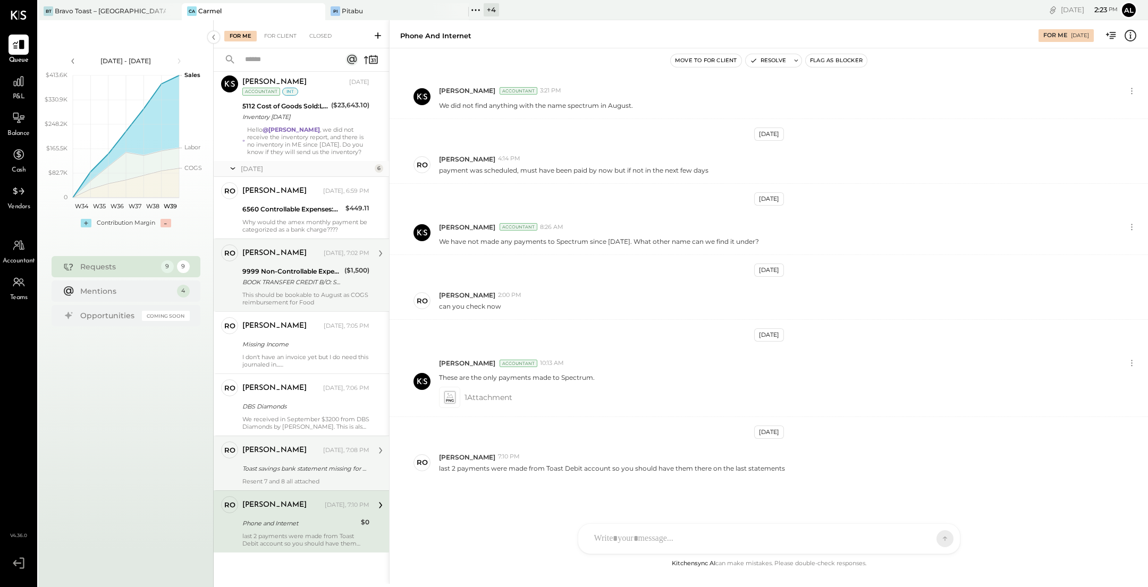
click at [282, 462] on div "Toast savings bank statement missing for P07.25" at bounding box center [304, 468] width 124 height 13
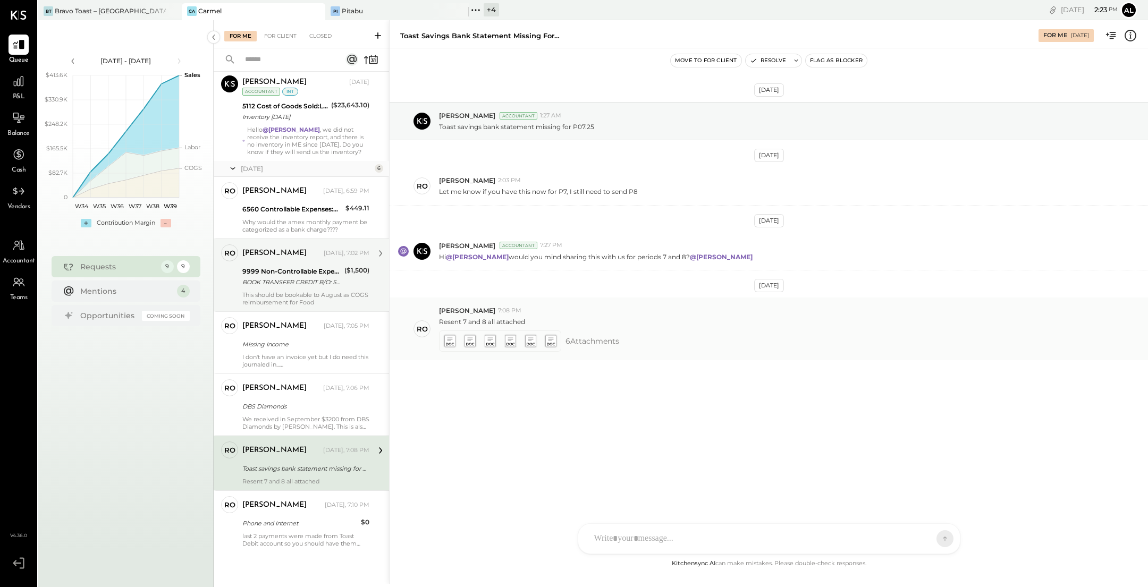
click at [643, 339] on div "6 Attachment s" at bounding box center [789, 341] width 701 height 21
click at [621, 339] on div "6 Attachment s" at bounding box center [789, 341] width 701 height 21
click at [609, 339] on span "6 Attachment s" at bounding box center [593, 341] width 54 height 21
click at [443, 338] on icon at bounding box center [449, 341] width 13 height 15
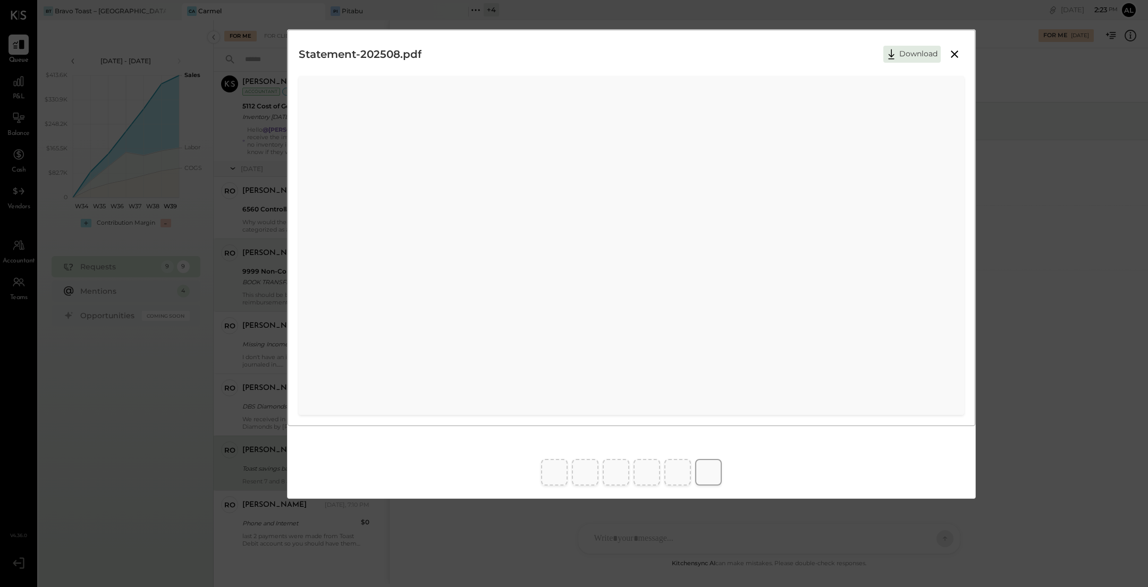
click at [916, 57] on button "Download" at bounding box center [911, 54] width 57 height 17
click at [921, 53] on button "Download" at bounding box center [911, 54] width 57 height 17
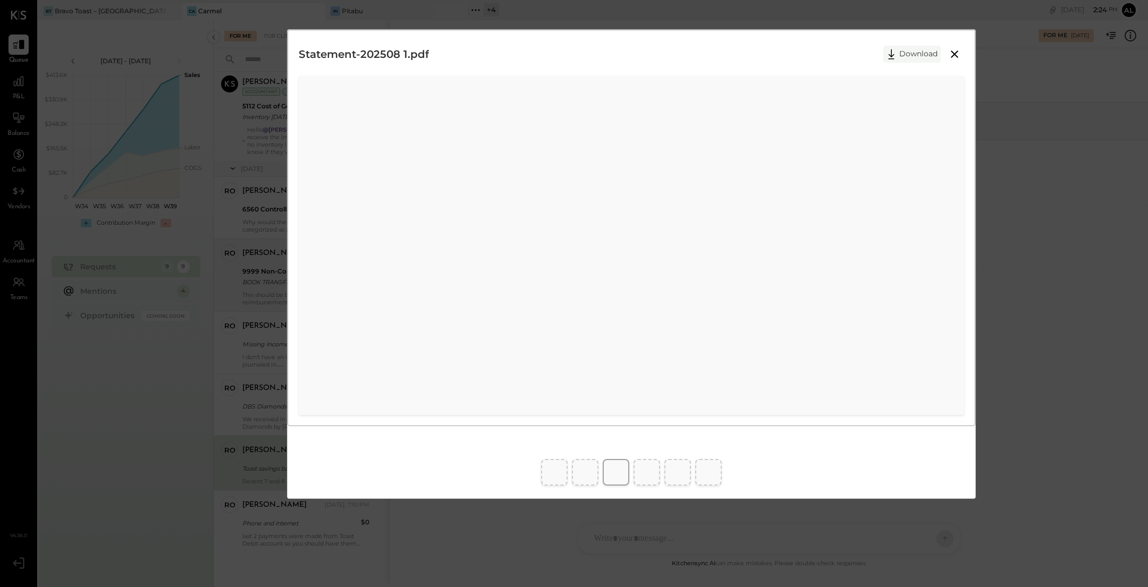
click at [905, 58] on button "Download" at bounding box center [911, 54] width 57 height 17
click at [906, 50] on button "Download" at bounding box center [911, 54] width 57 height 17
click at [901, 55] on button "Download" at bounding box center [911, 54] width 57 height 17
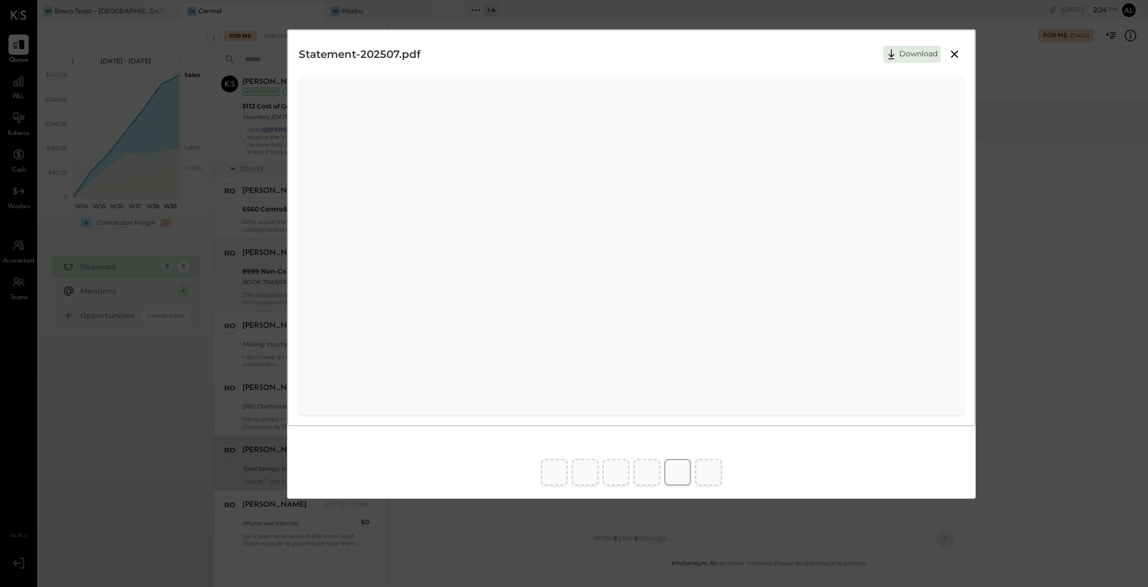
click at [910, 53] on button "Download" at bounding box center [911, 54] width 57 height 17
click at [954, 52] on icon at bounding box center [954, 54] width 13 height 13
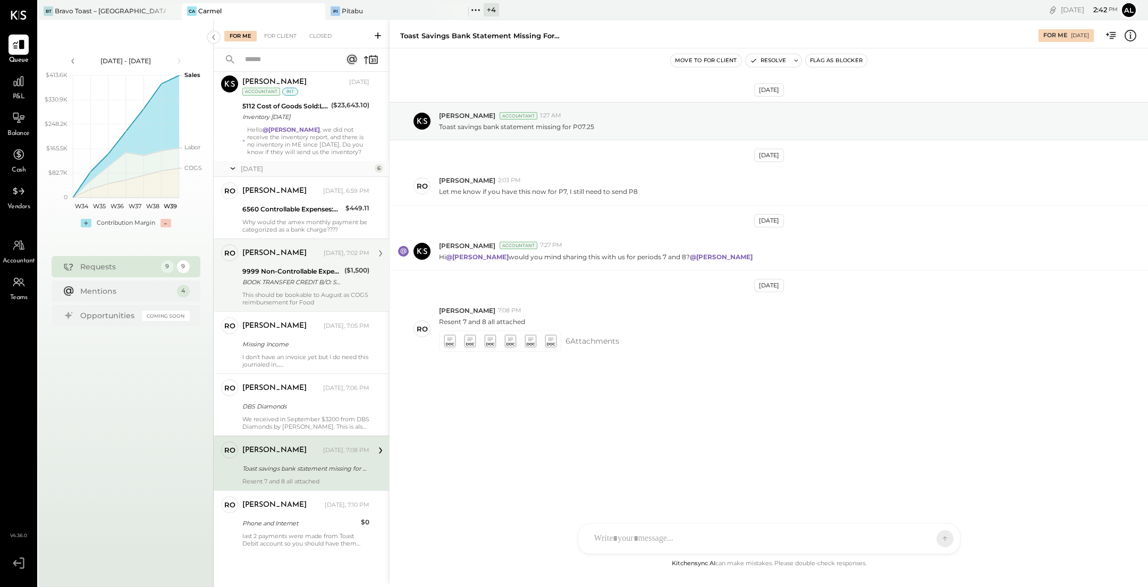
click at [297, 266] on div "9999 Non-Controllable Expenses:Other Income and Expenses:To Be Classified" at bounding box center [291, 271] width 99 height 11
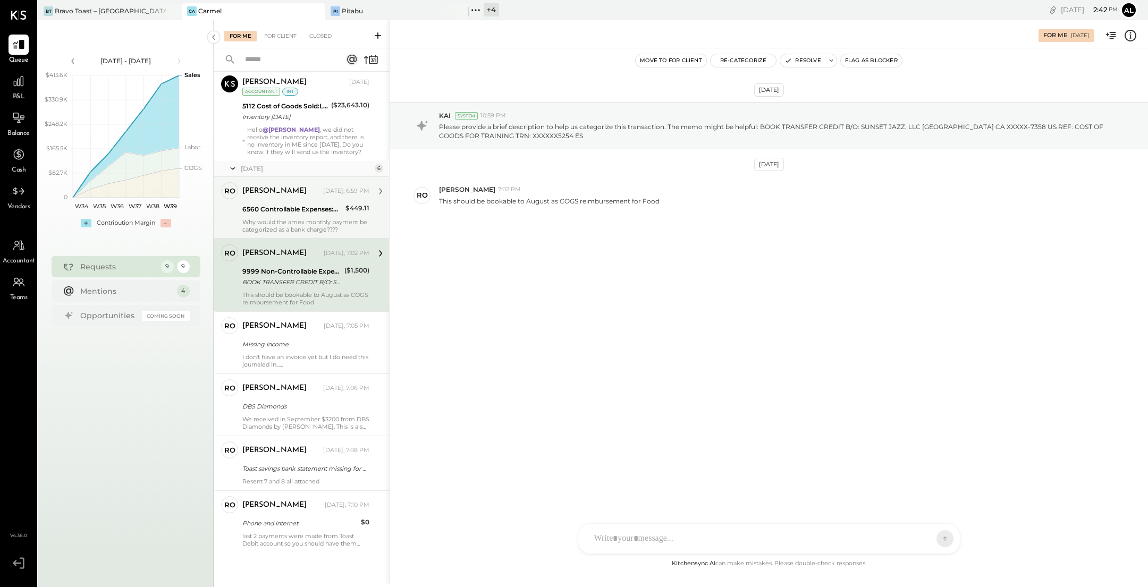
click at [304, 205] on div "6560 Controllable Expenses:General & Administrative Expenses:Bank Charges & Fees" at bounding box center [292, 209] width 100 height 11
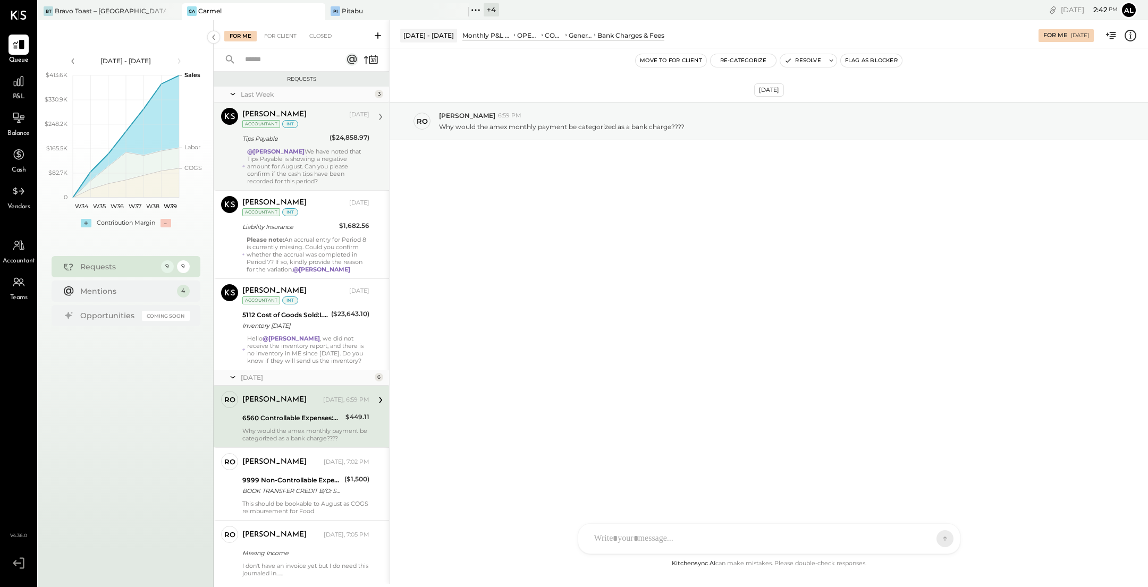
click at [305, 161] on div "@[PERSON_NAME] We have noted that Tips Payable is showing a negative amount for…" at bounding box center [308, 166] width 122 height 37
